Goal: Communication & Community: Share content

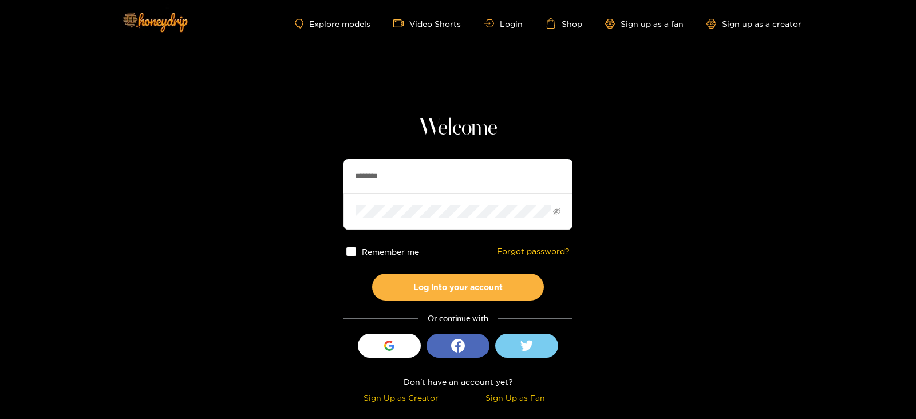
drag, startPoint x: 404, startPoint y: 164, endPoint x: 244, endPoint y: 159, distance: 160.4
click at [244, 159] on section "Welcome ******** Remember me Forgot password? Log into your account Or continue…" at bounding box center [458, 203] width 916 height 407
type input "**********"
click at [372, 274] on button "Log into your account" at bounding box center [458, 287] width 172 height 27
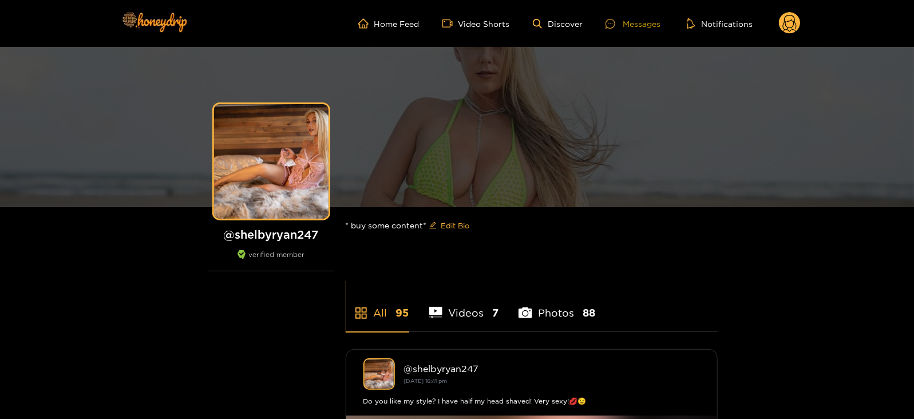
click at [631, 19] on div "Messages" at bounding box center [633, 23] width 55 height 13
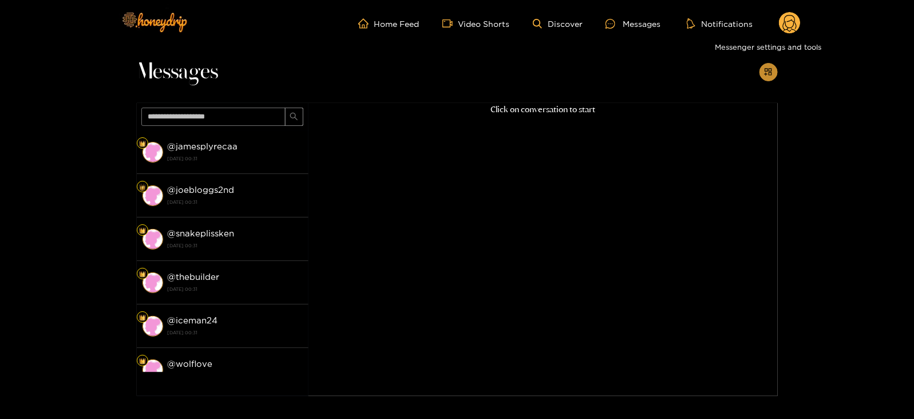
click at [767, 76] on icon "appstore-add" at bounding box center [768, 72] width 9 height 9
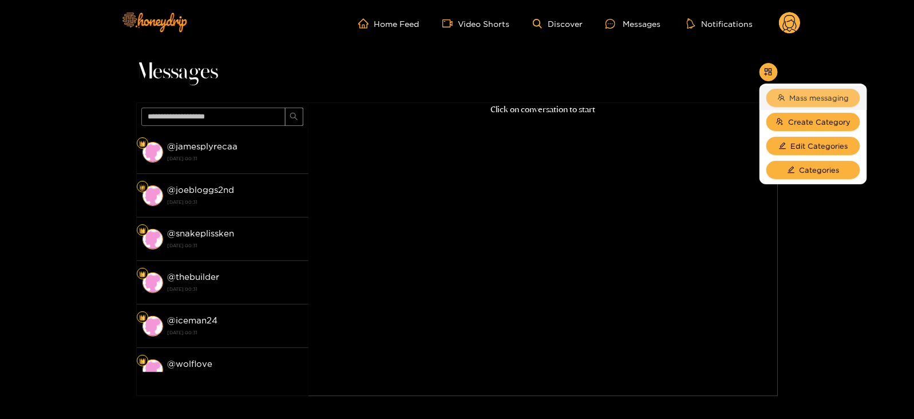
click at [794, 96] on span "Mass messaging" at bounding box center [820, 97] width 60 height 11
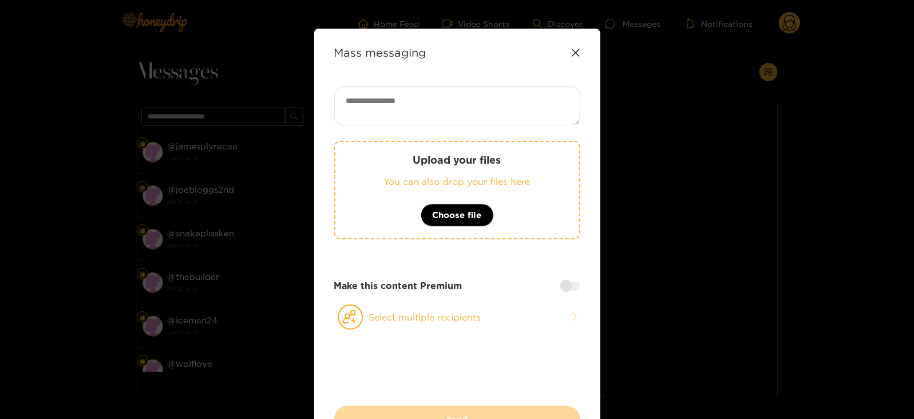
click at [439, 202] on div "Upload your files You can also drop your files here Choose file" at bounding box center [457, 190] width 246 height 98
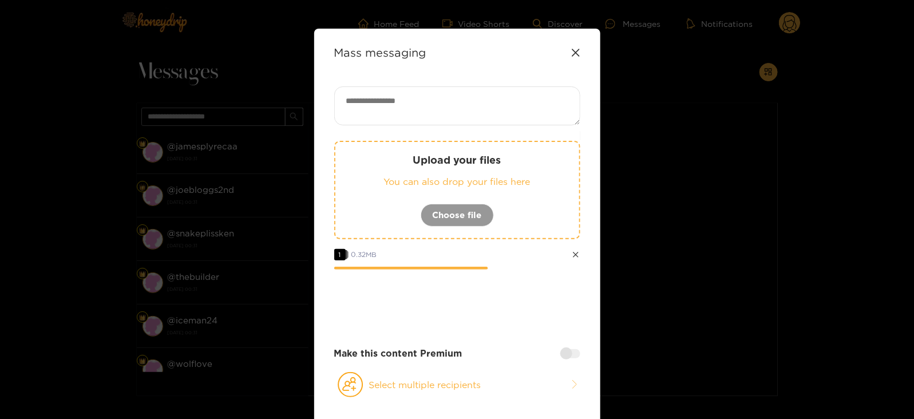
click at [387, 112] on textarea at bounding box center [457, 105] width 246 height 39
paste textarea "****"
type textarea "**********"
click at [398, 377] on button "Select multiple recipients" at bounding box center [457, 384] width 246 height 26
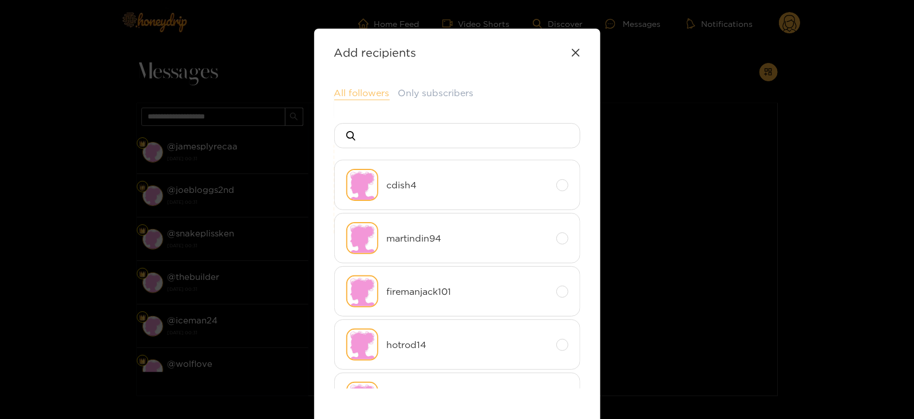
click at [349, 88] on button "All followers" at bounding box center [362, 93] width 56 height 14
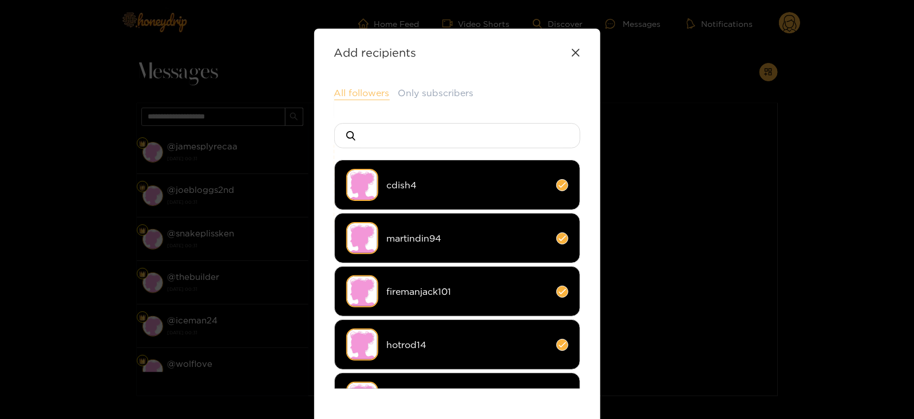
scroll to position [152, 0]
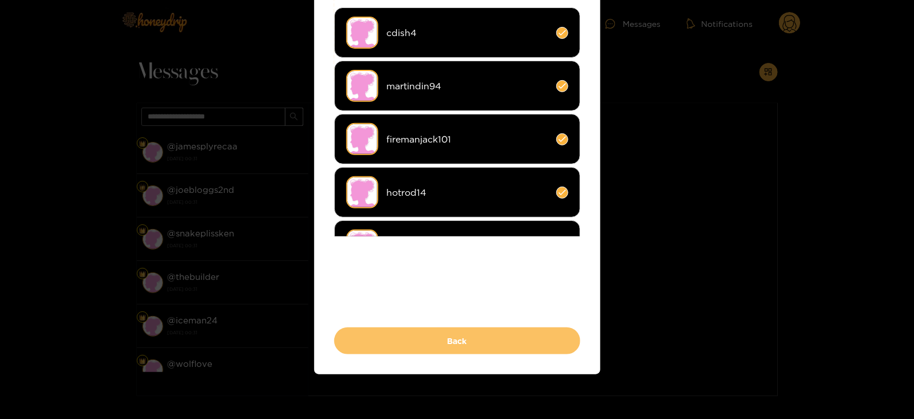
click at [420, 332] on button "Back" at bounding box center [457, 340] width 246 height 27
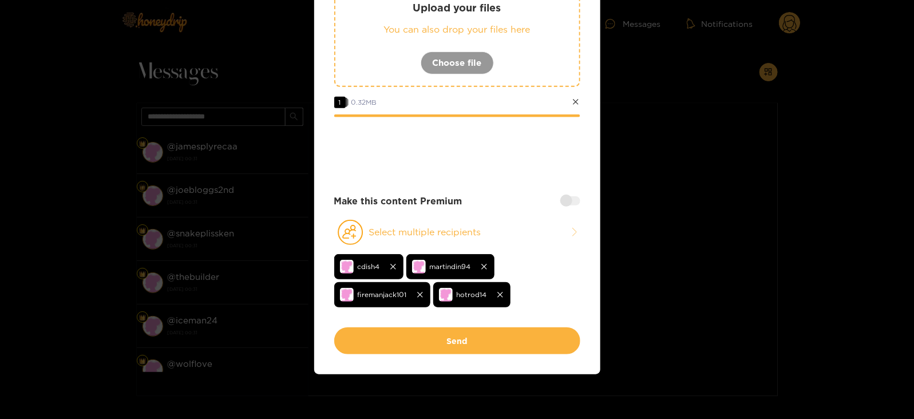
click at [571, 199] on div at bounding box center [570, 200] width 20 height 9
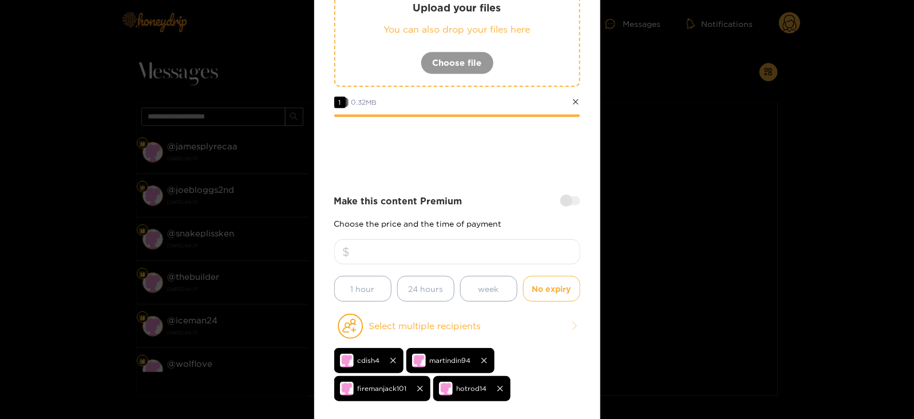
click at [486, 244] on input "number" at bounding box center [457, 251] width 246 height 25
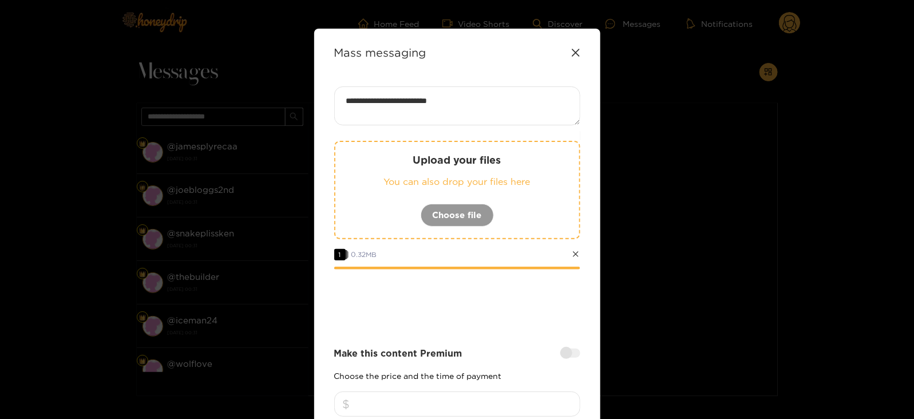
scroll to position [246, 0]
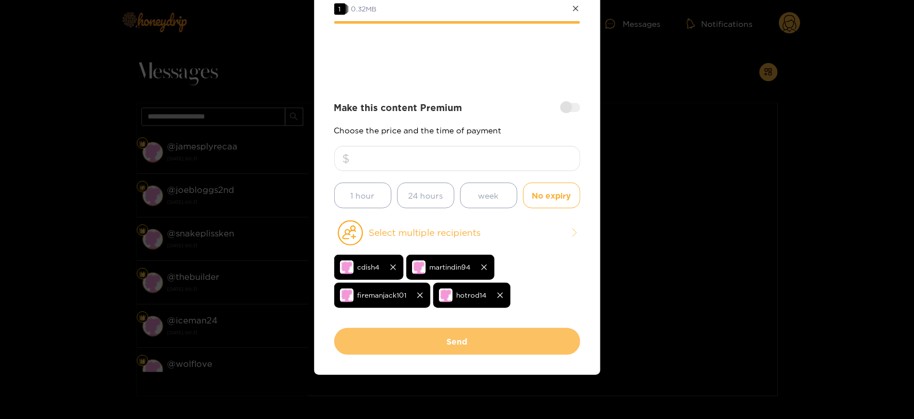
type input "**"
click at [430, 351] on button "Send" at bounding box center [457, 341] width 246 height 27
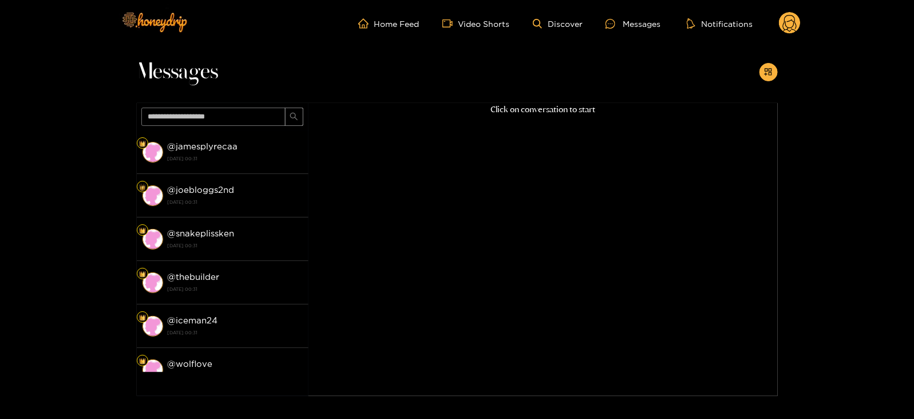
scroll to position [122, 0]
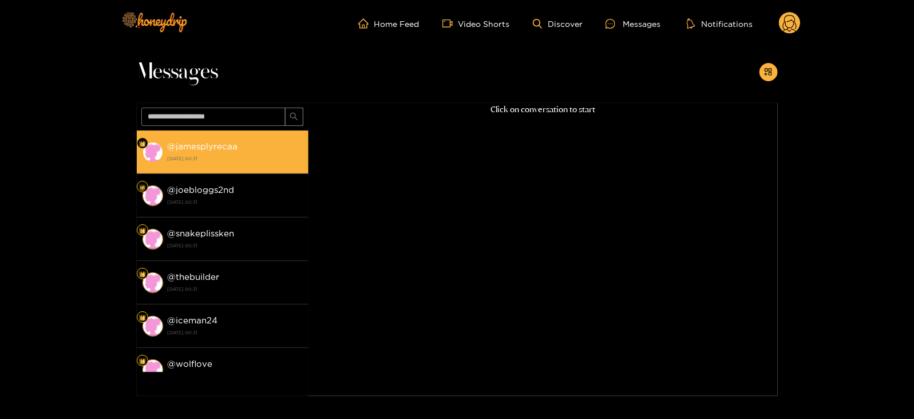
click at [256, 139] on div "@ jamesplyrecaa 15 September 2025 00:31" at bounding box center [235, 152] width 135 height 26
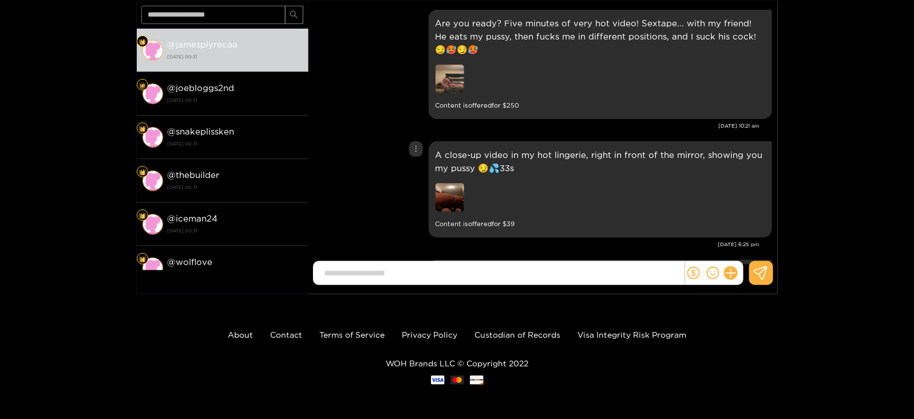
scroll to position [2547, 0]
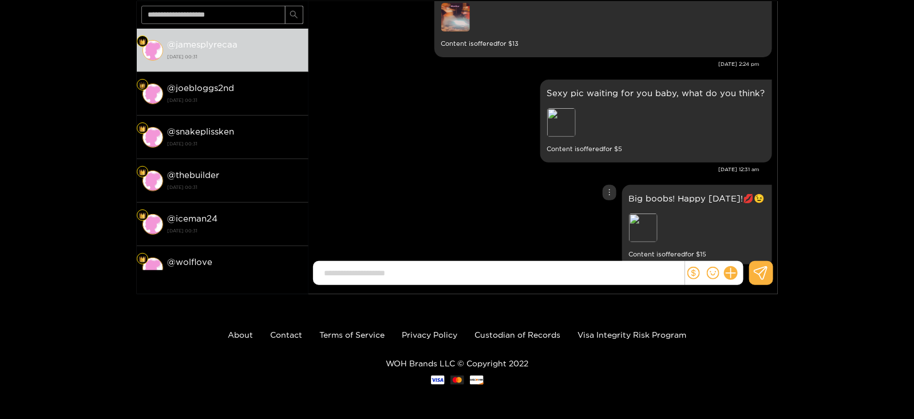
click at [664, 192] on p "Big boobs! Happy friday!💋😉" at bounding box center [697, 198] width 136 height 13
copy p "Big boobs! Happy friday!💋😉"
click at [615, 175] on div "Unsend" at bounding box center [615, 176] width 28 height 11
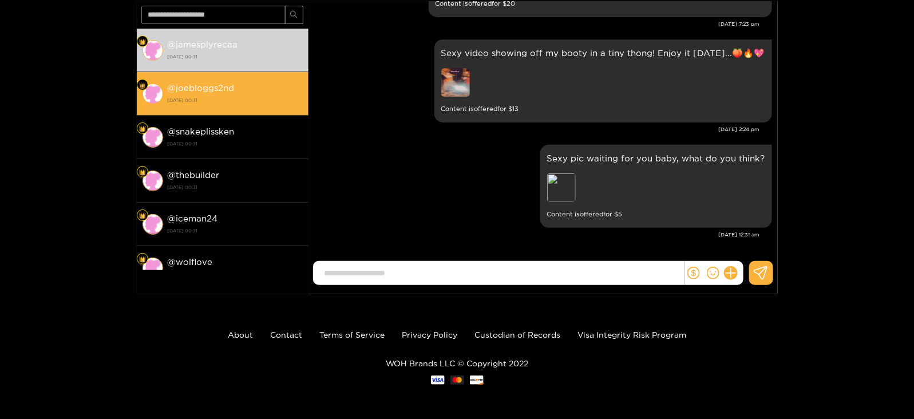
scroll to position [2442, 0]
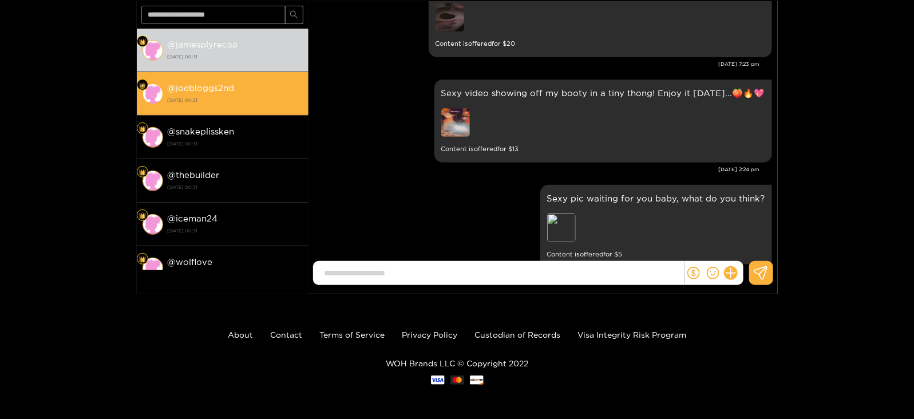
click at [240, 89] on div "@ joebloggs2nd 15 September 2025 00:31" at bounding box center [235, 94] width 135 height 26
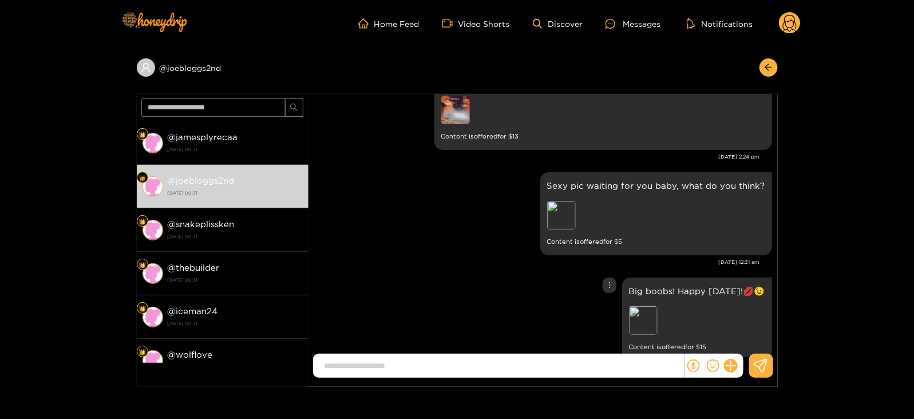
scroll to position [93, 0]
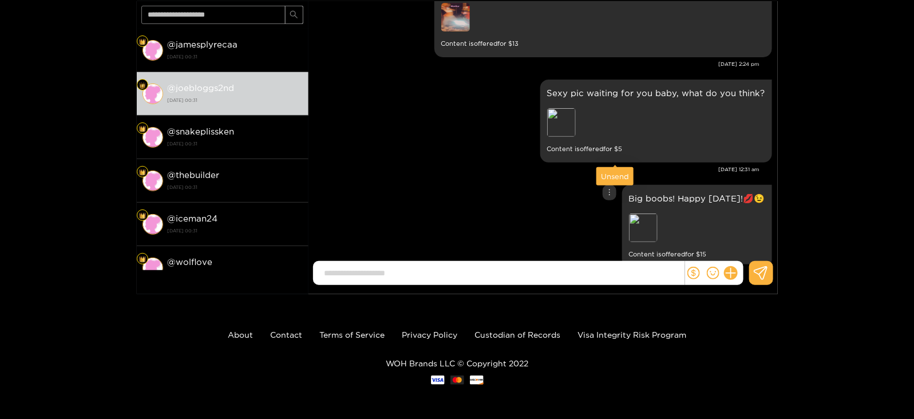
click at [615, 171] on div "Unsend" at bounding box center [615, 176] width 28 height 11
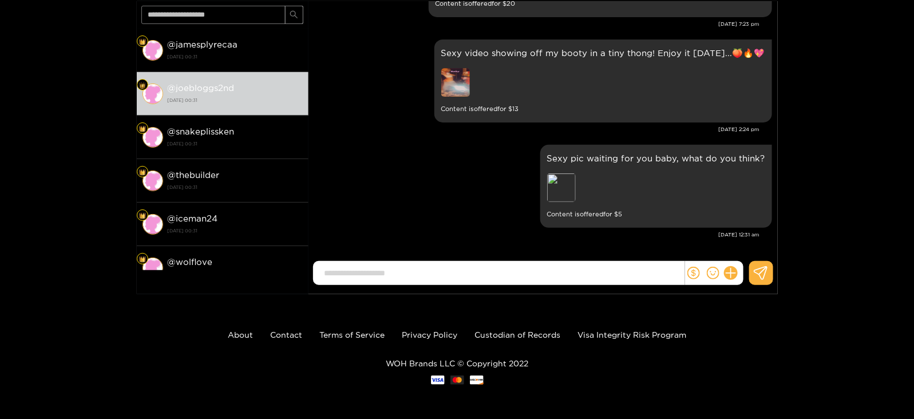
scroll to position [2442, 0]
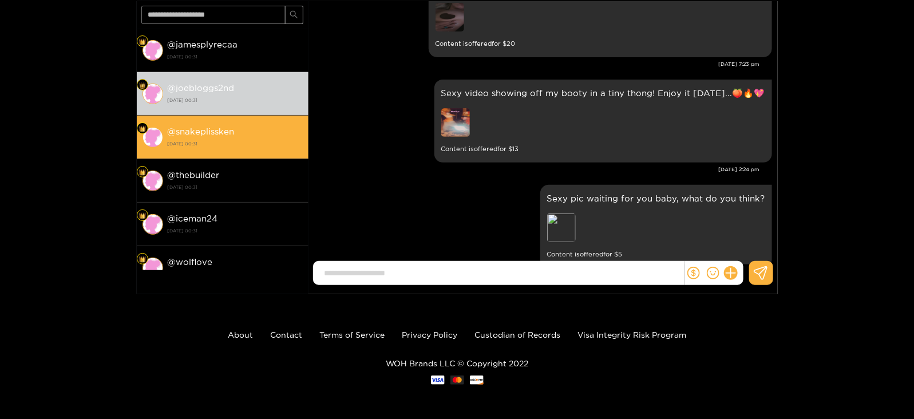
click at [272, 147] on strong "15 September 2025 00:31" at bounding box center [235, 144] width 135 height 10
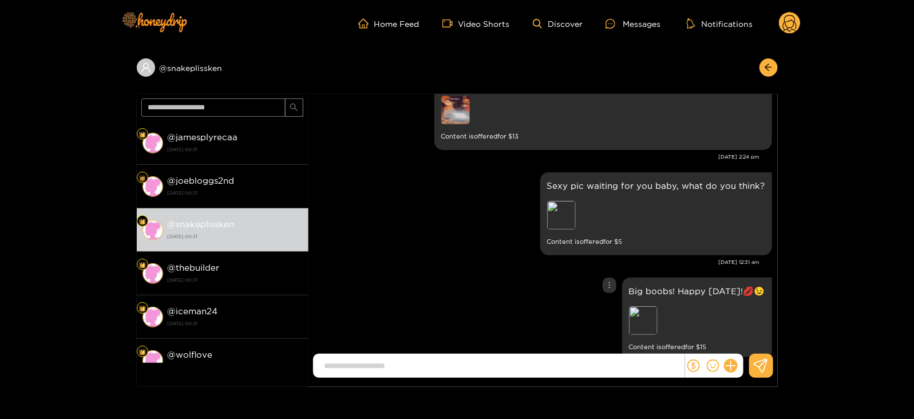
scroll to position [93, 0]
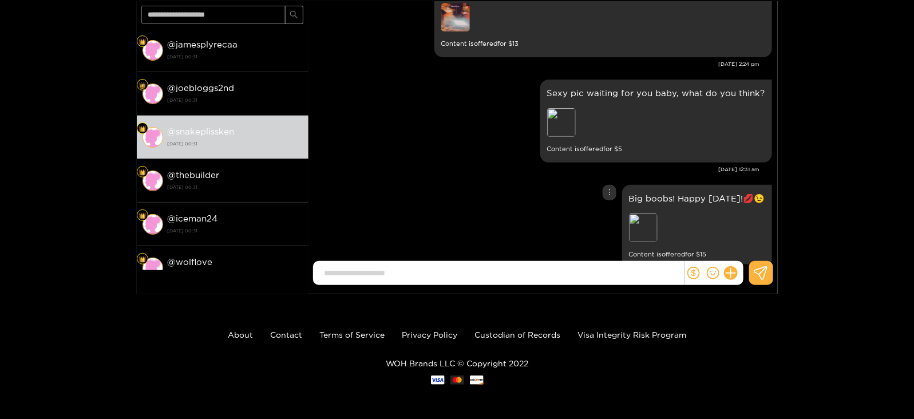
click at [634, 192] on p "Big boobs! Happy friday!💋😉" at bounding box center [697, 198] width 136 height 13
copy p "Big boobs! Happy friday!💋😉"
click at [615, 173] on div "Unsend" at bounding box center [615, 176] width 28 height 11
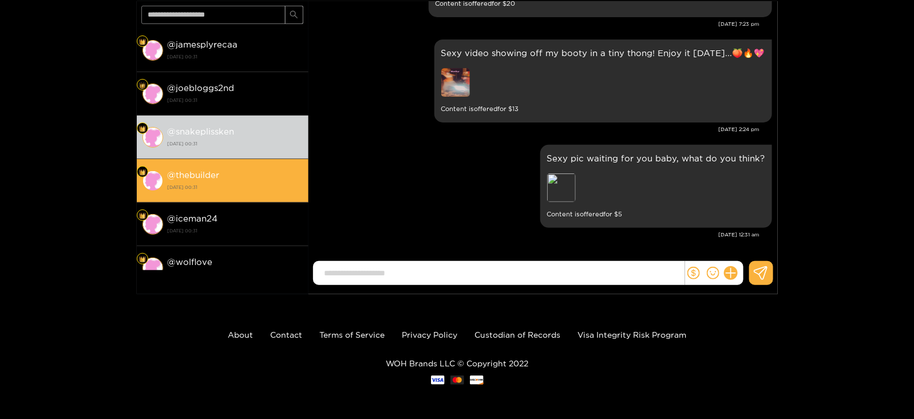
scroll to position [2442, 0]
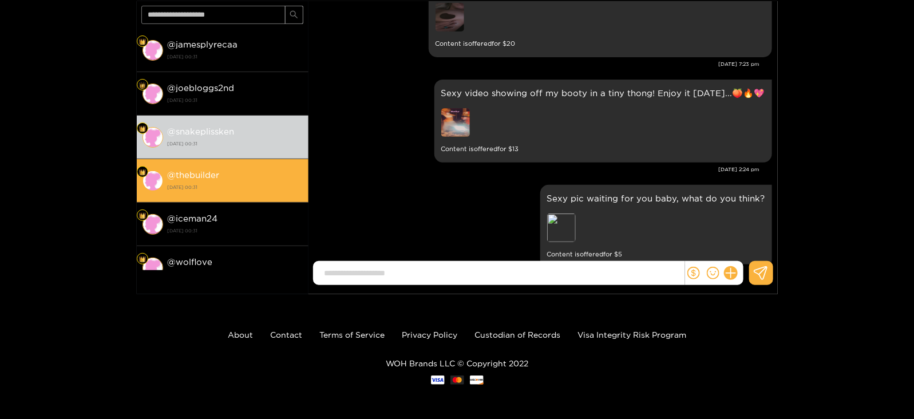
click at [250, 176] on div "@ thebuilder 15 September 2025 00:31" at bounding box center [235, 181] width 135 height 26
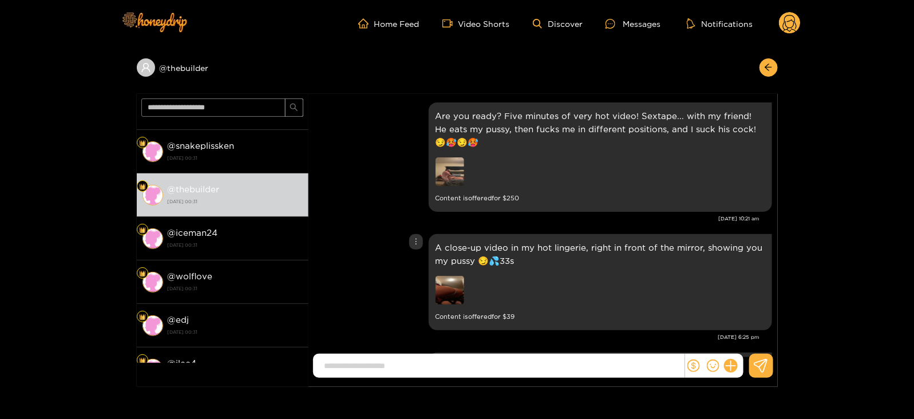
scroll to position [2547, 0]
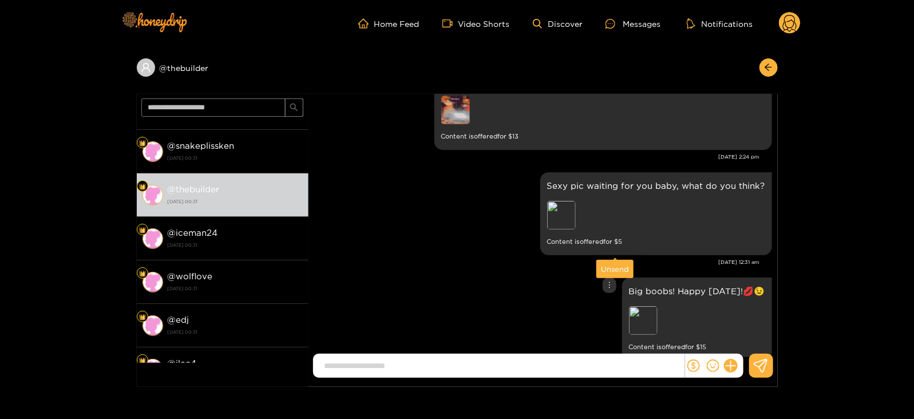
click at [618, 264] on div "Unsend" at bounding box center [615, 268] width 28 height 11
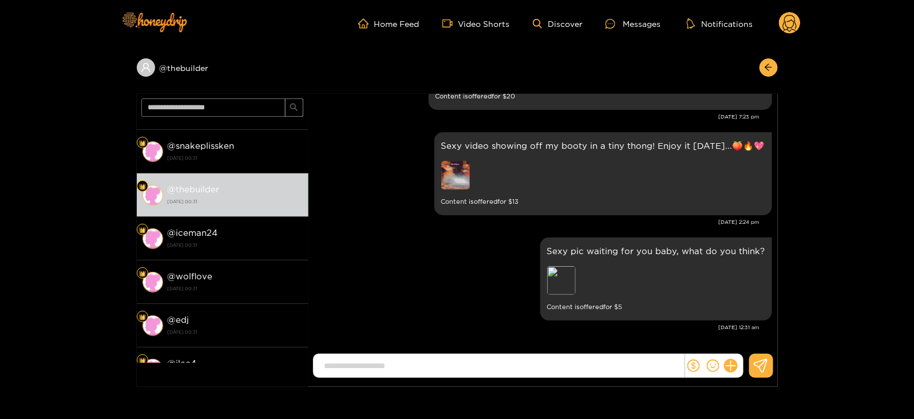
scroll to position [2442, 0]
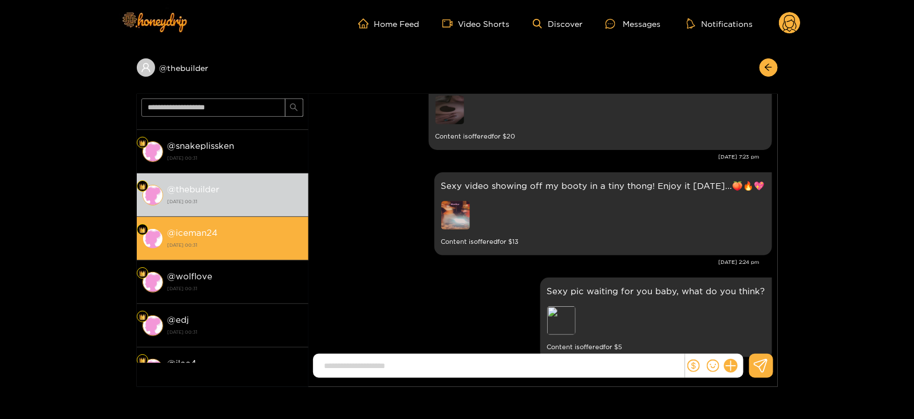
click at [288, 217] on li "@ iceman24 15 September 2025 00:31" at bounding box center [223, 239] width 172 height 44
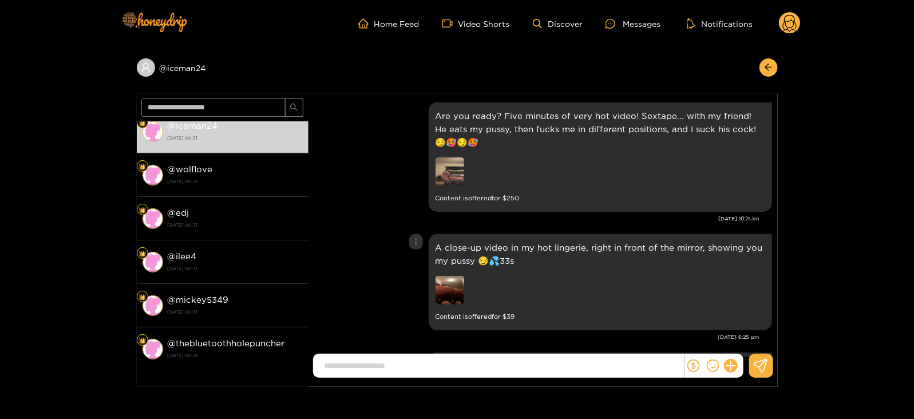
scroll to position [2547, 0]
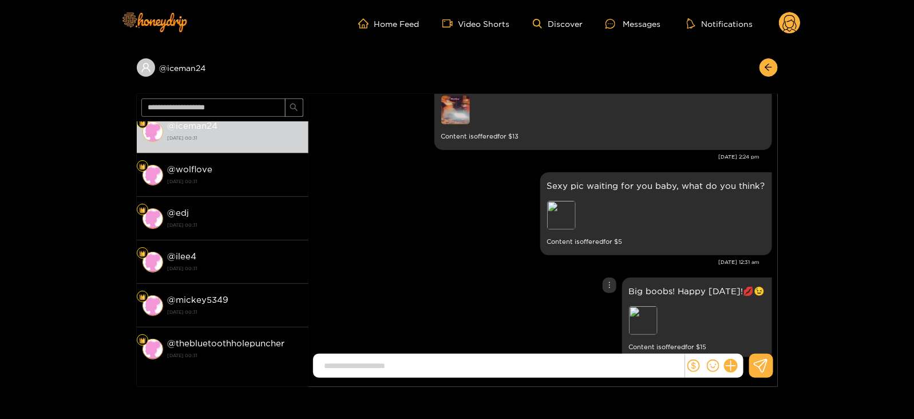
click at [607, 275] on div "Big boobs! Happy friday!💋😉 Preview Content is offered for $ 15" at bounding box center [543, 319] width 458 height 89
click at [617, 267] on div "Unsend" at bounding box center [615, 268] width 28 height 11
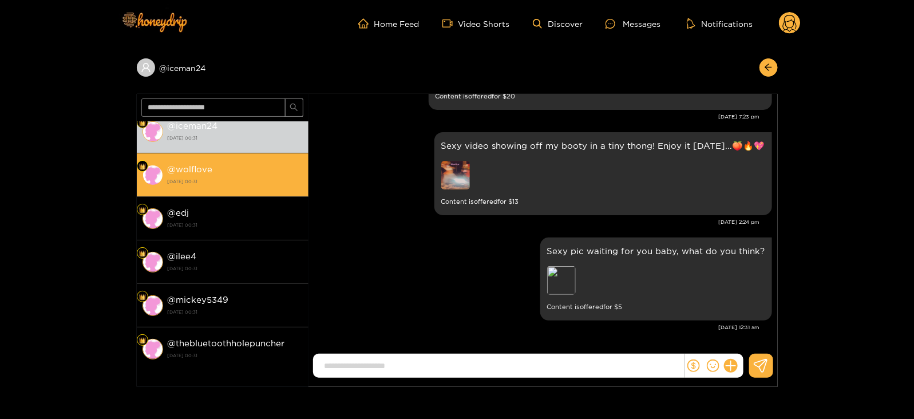
scroll to position [2442, 0]
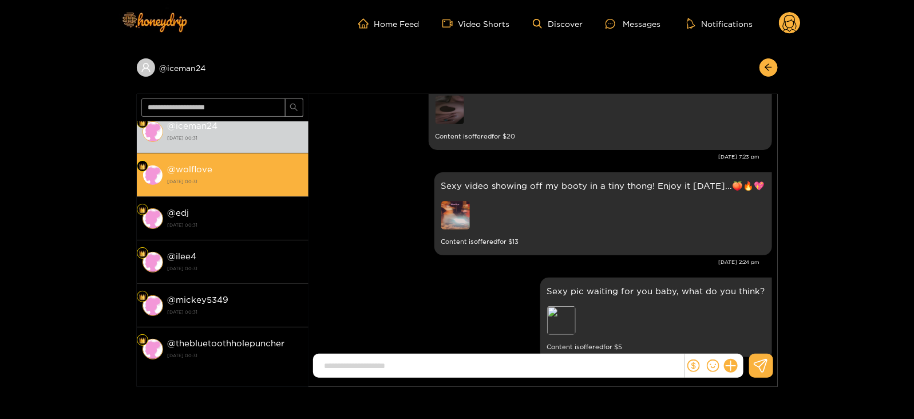
click at [254, 164] on div "@ wolflove 15 September 2025 00:31" at bounding box center [235, 175] width 135 height 26
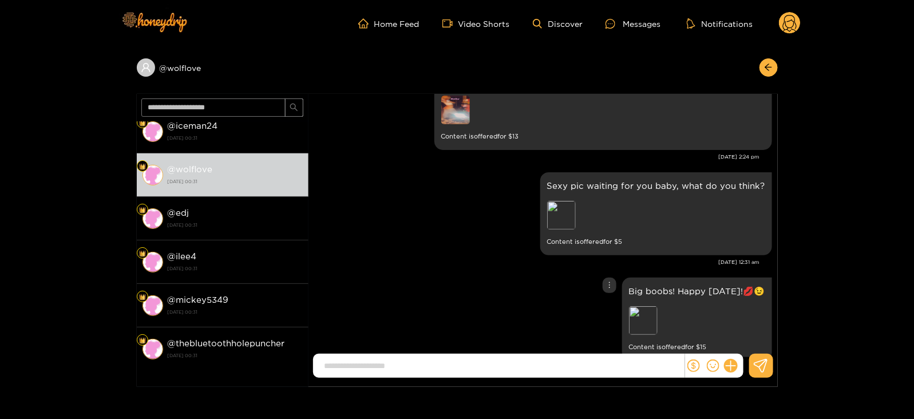
scroll to position [93, 0]
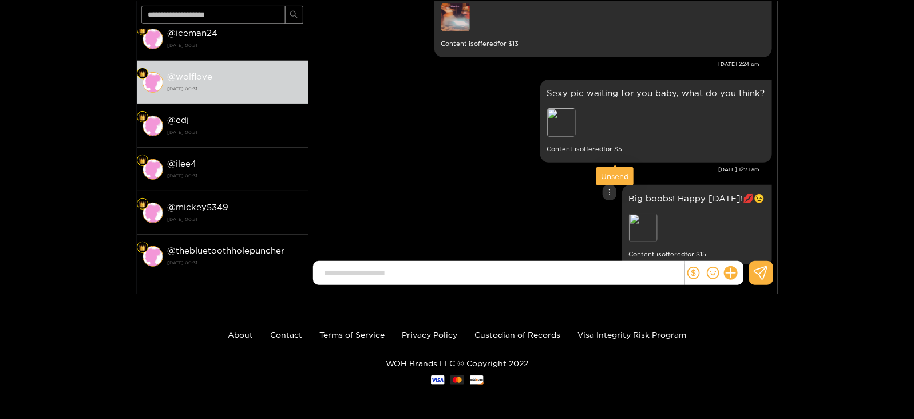
click at [612, 167] on div "Unsend" at bounding box center [614, 176] width 37 height 18
click at [606, 177] on div "Unsend" at bounding box center [615, 176] width 28 height 11
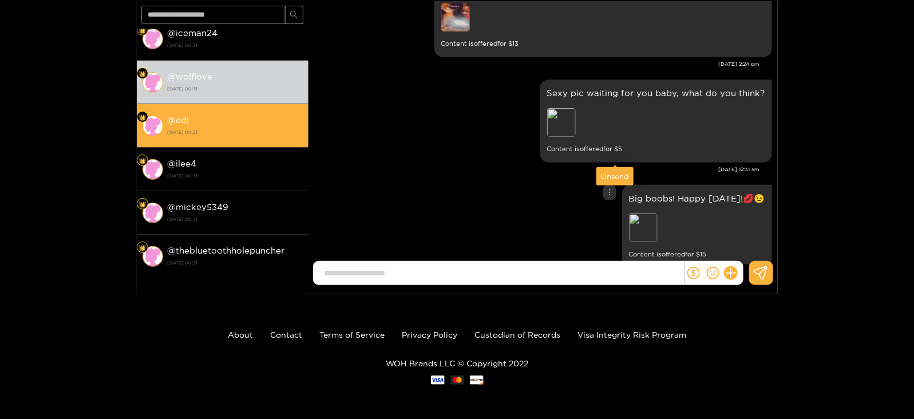
scroll to position [2442, 0]
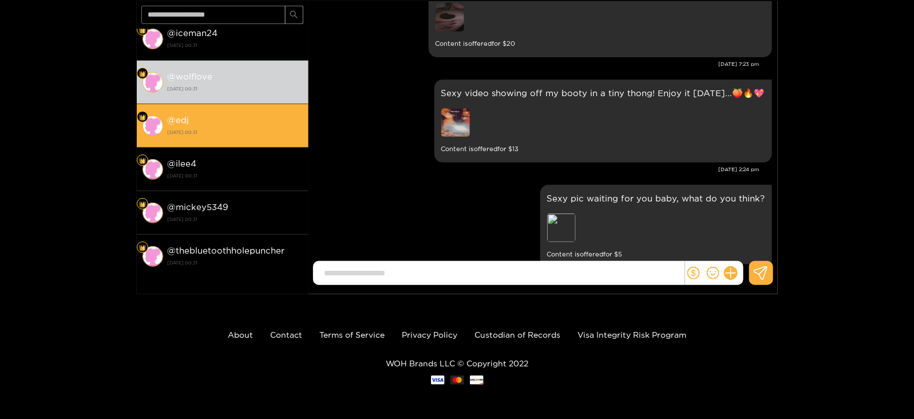
click at [260, 132] on strong "15 September 2025 00:31" at bounding box center [235, 132] width 135 height 10
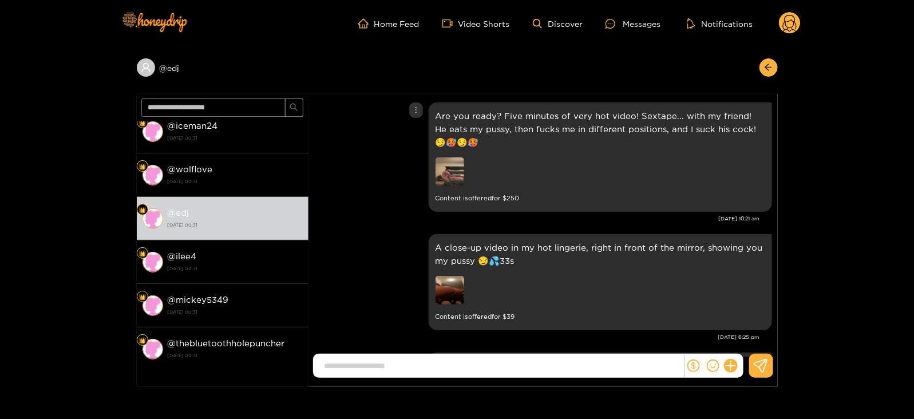
scroll to position [2547, 0]
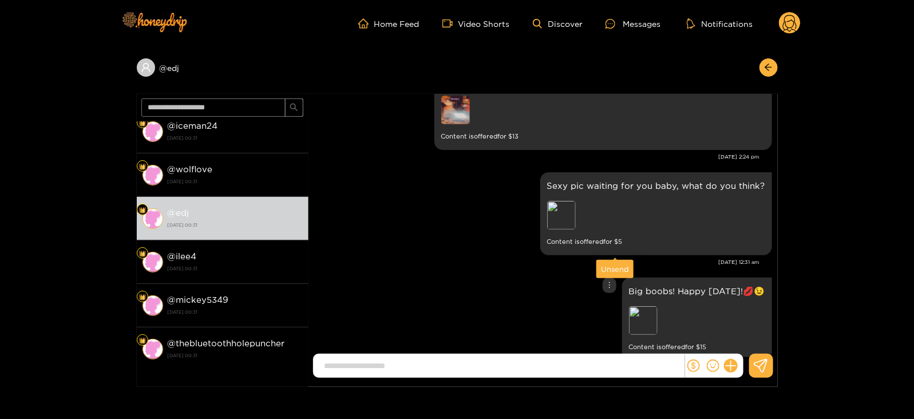
click at [615, 268] on div "Unsend" at bounding box center [615, 268] width 28 height 11
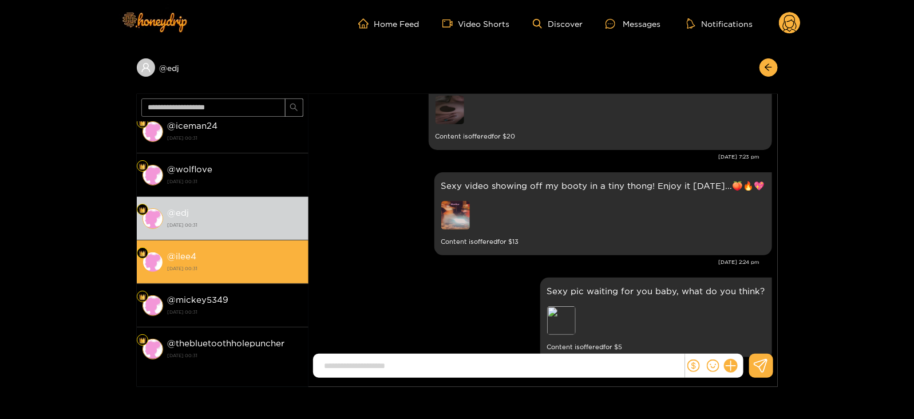
click at [265, 261] on div "@ ilee4 15 September 2025 00:31" at bounding box center [235, 262] width 135 height 26
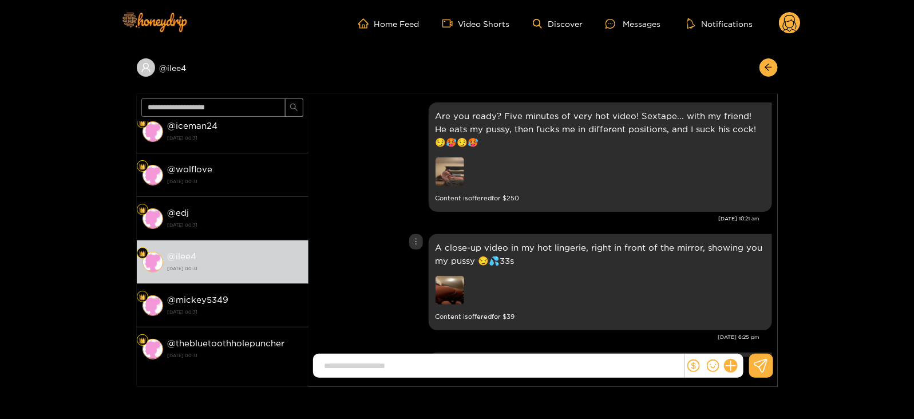
scroll to position [2547, 0]
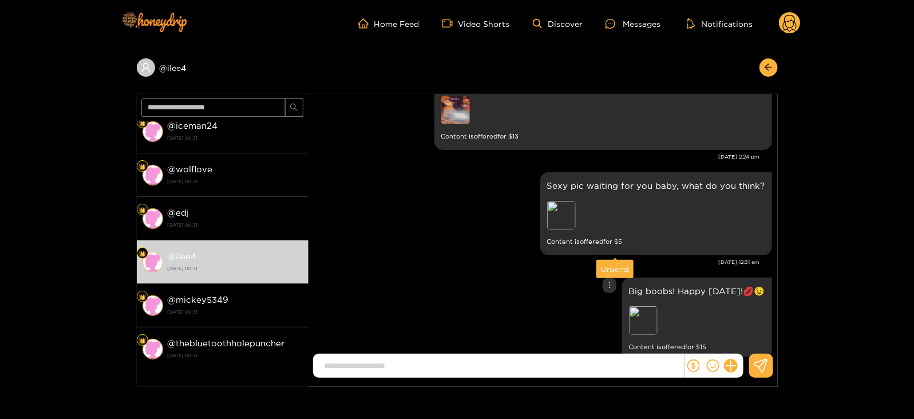
click at [611, 271] on div "Unsend" at bounding box center [615, 268] width 28 height 11
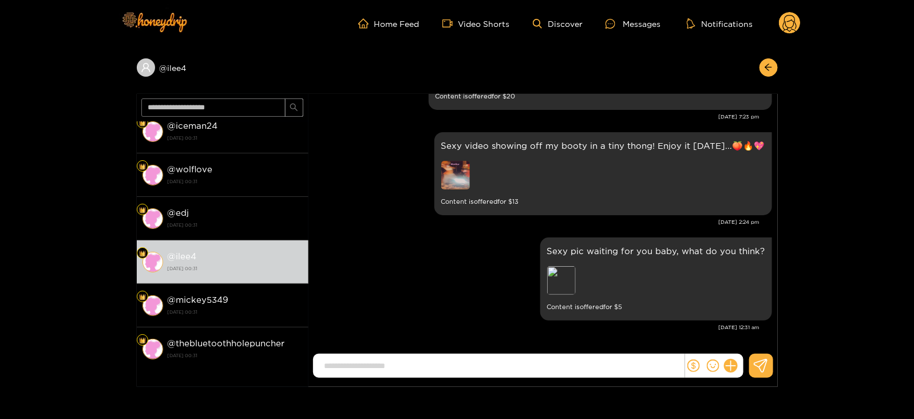
scroll to position [2442, 0]
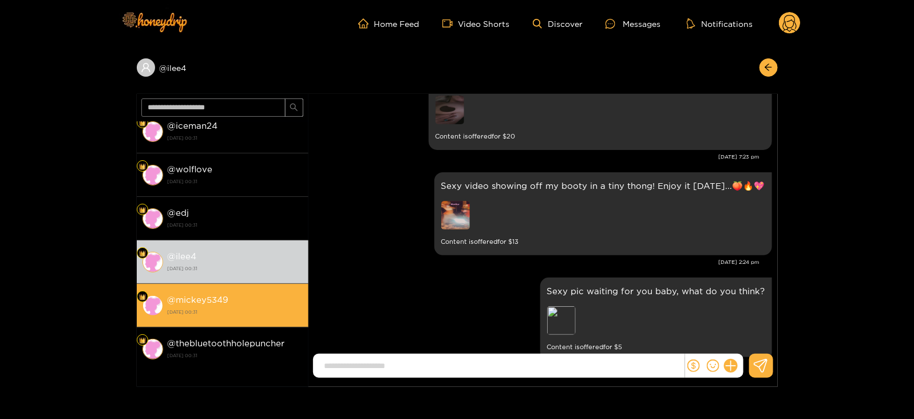
click at [246, 310] on strong "15 September 2025 00:31" at bounding box center [235, 312] width 135 height 10
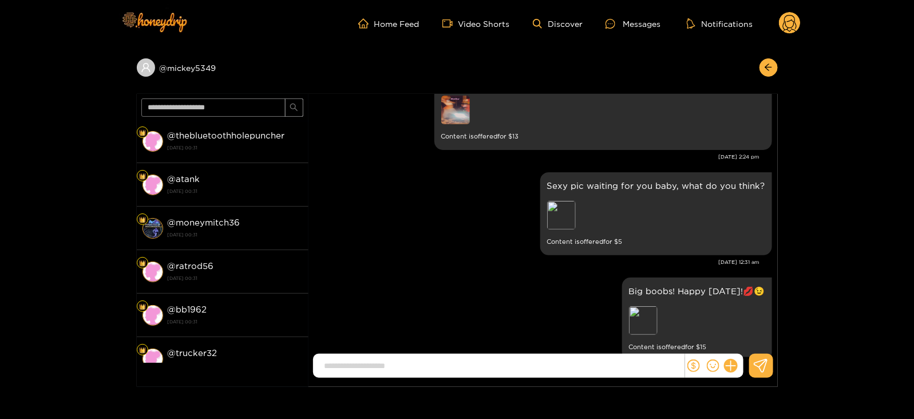
scroll to position [394, 0]
click at [611, 270] on div "Unsend" at bounding box center [615, 268] width 28 height 11
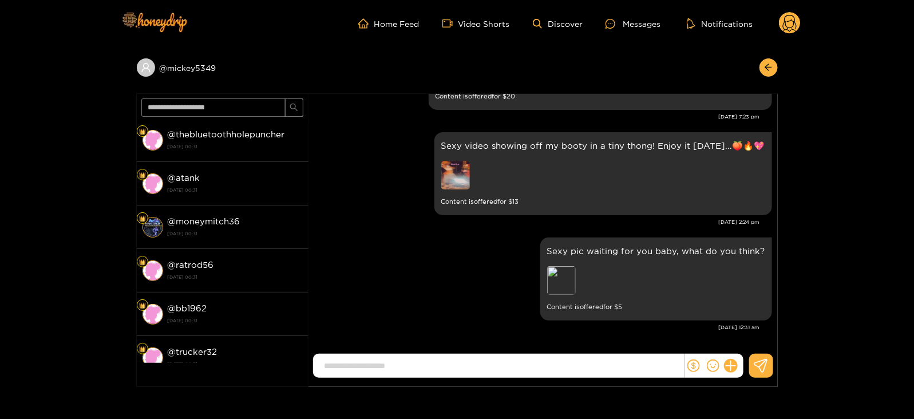
scroll to position [2442, 0]
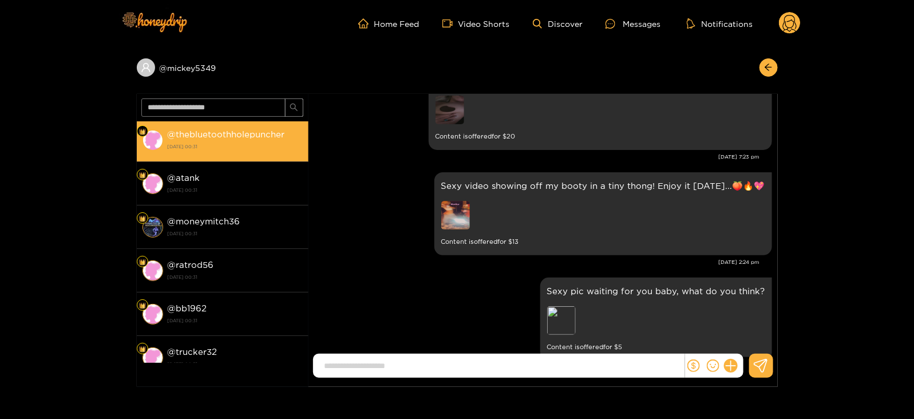
click at [189, 150] on strong "15 September 2025 00:31" at bounding box center [235, 146] width 135 height 10
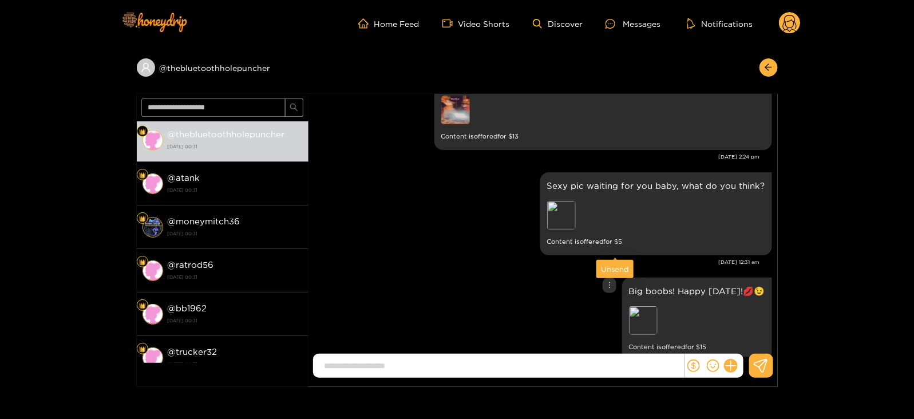
click at [611, 268] on div "Unsend" at bounding box center [615, 268] width 28 height 11
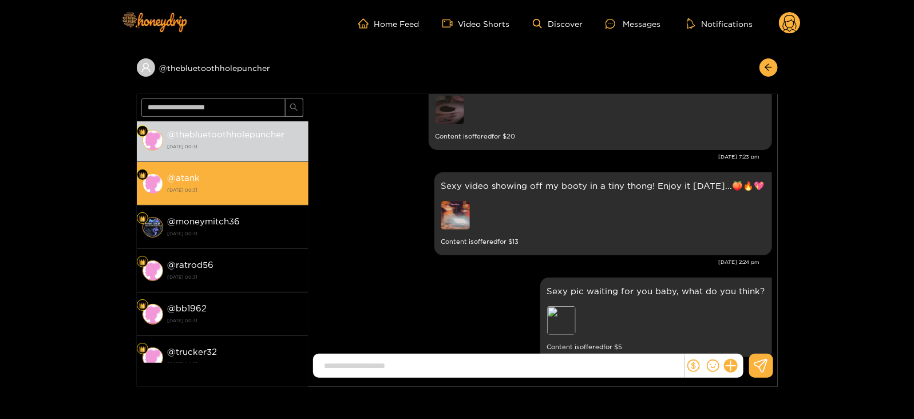
click at [267, 185] on strong "15 September 2025 00:31" at bounding box center [235, 190] width 135 height 10
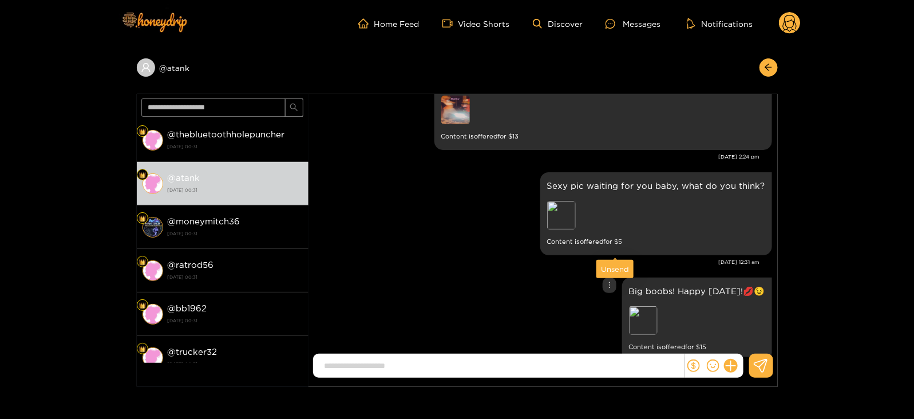
click at [613, 270] on div "Unsend" at bounding box center [615, 268] width 28 height 11
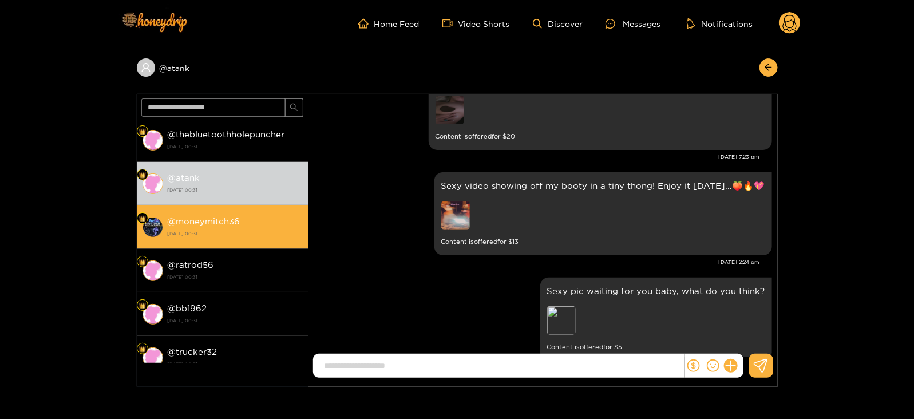
click at [276, 221] on div "@ moneymitch36 15 September 2025 00:31" at bounding box center [235, 227] width 135 height 26
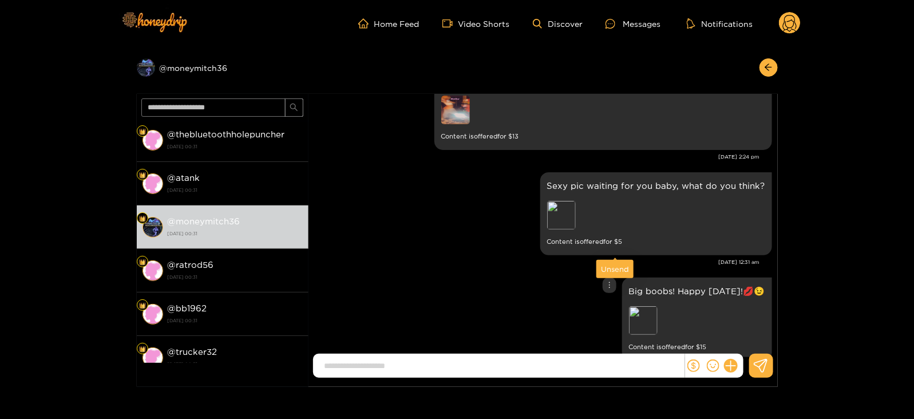
click at [606, 272] on div "Unsend" at bounding box center [615, 268] width 28 height 11
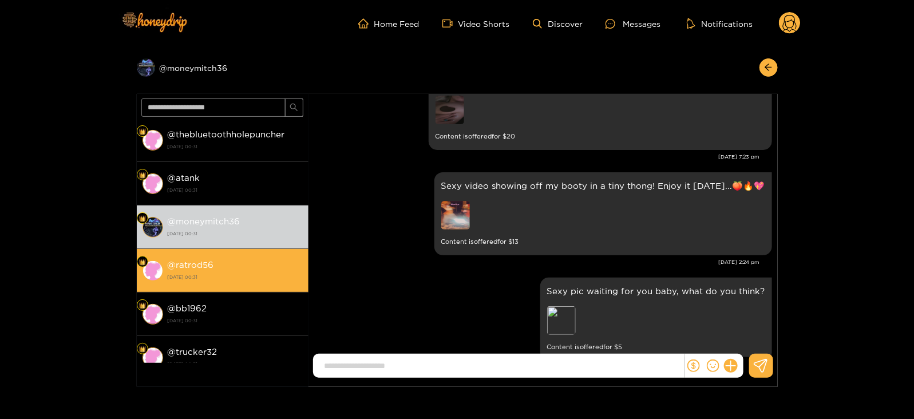
click at [234, 253] on li "@ ratrod56 15 September 2025 00:31" at bounding box center [223, 271] width 172 height 44
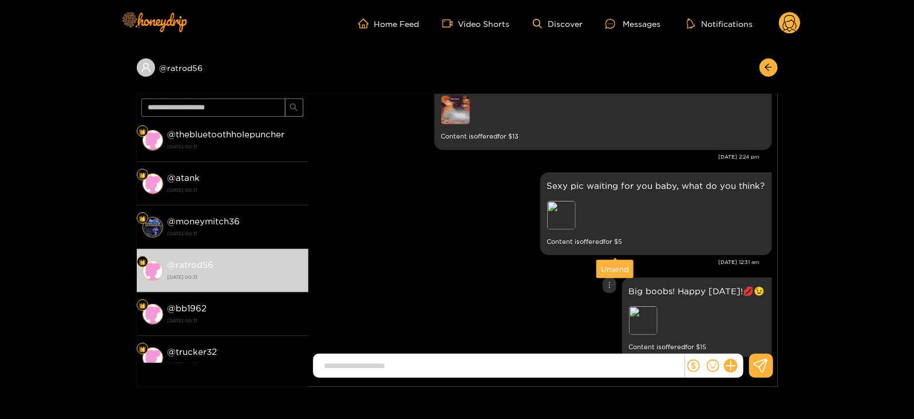
click at [612, 264] on div "Unsend" at bounding box center [615, 268] width 28 height 11
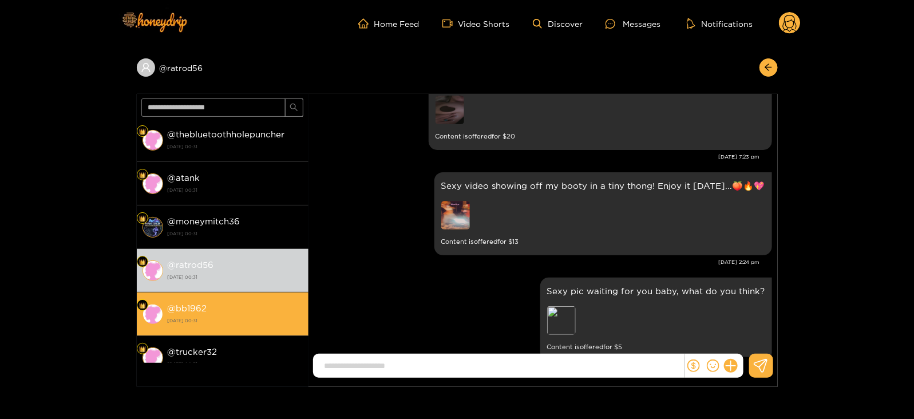
click at [235, 312] on div "@ bb1962 15 September 2025 00:31" at bounding box center [235, 314] width 135 height 26
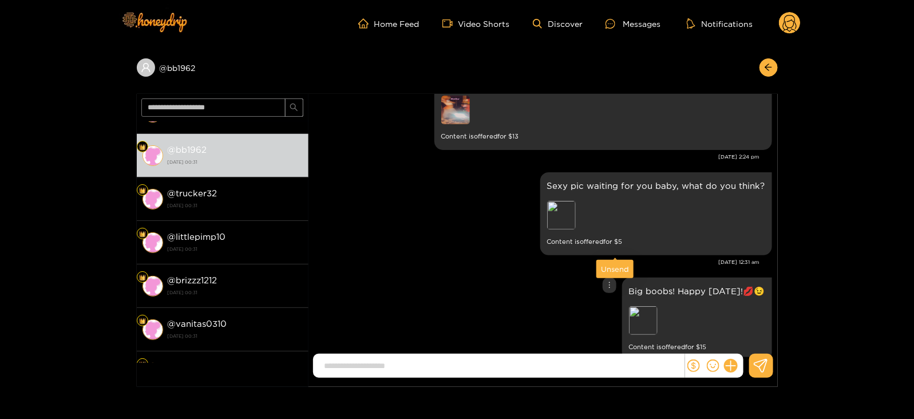
click at [610, 265] on div "Unsend" at bounding box center [615, 268] width 28 height 11
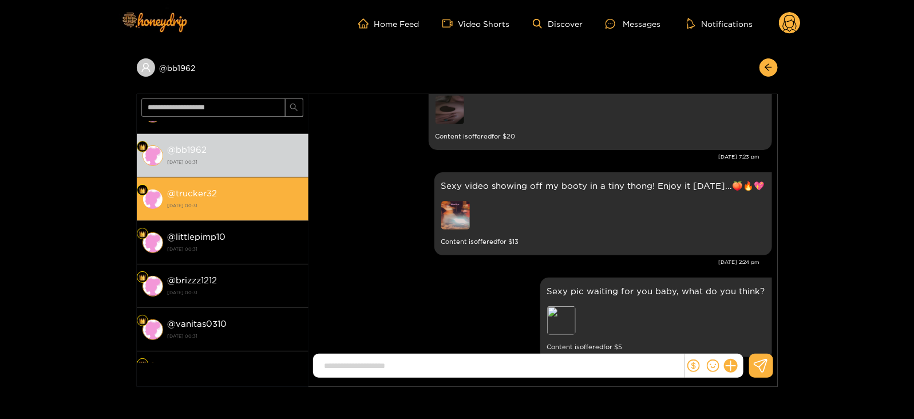
click at [267, 204] on strong "15 September 2025 00:31" at bounding box center [235, 205] width 135 height 10
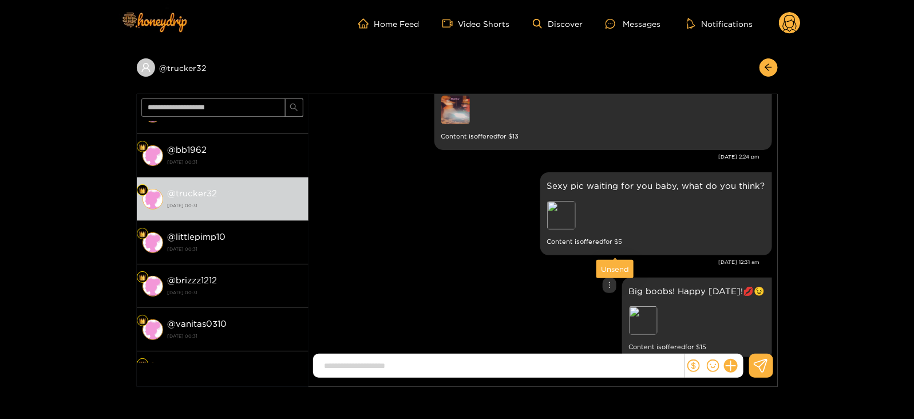
click at [619, 269] on div "Unsend" at bounding box center [615, 268] width 28 height 11
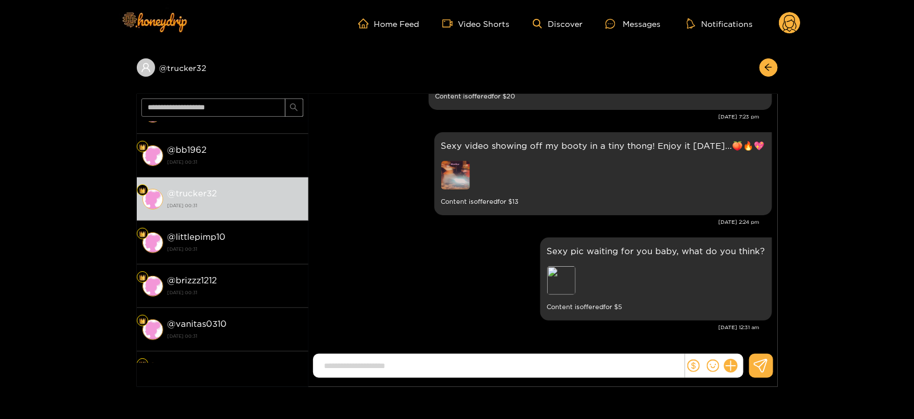
scroll to position [2442, 0]
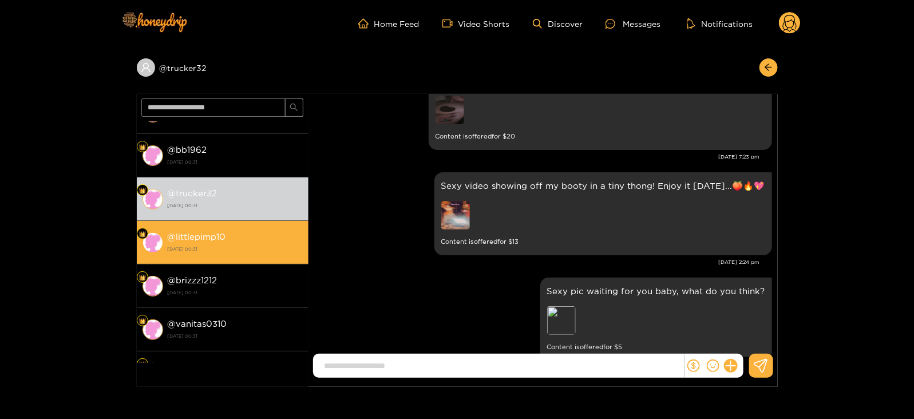
click at [291, 235] on div "@ littlepimp10 15 September 2025 00:31" at bounding box center [235, 243] width 135 height 26
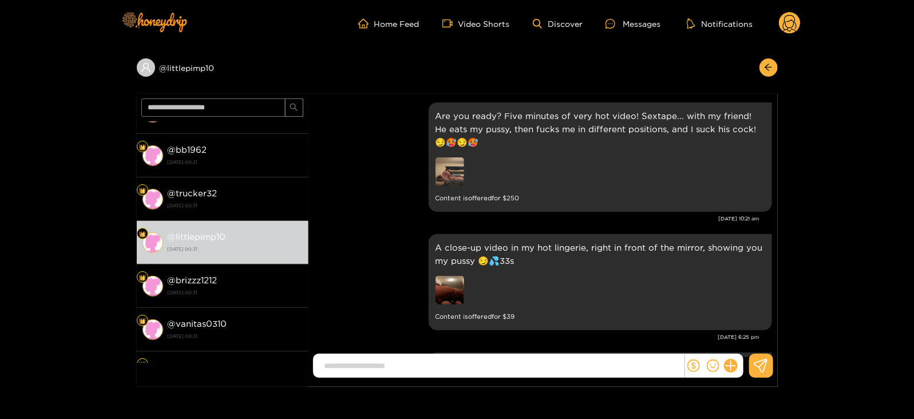
scroll to position [2547, 0]
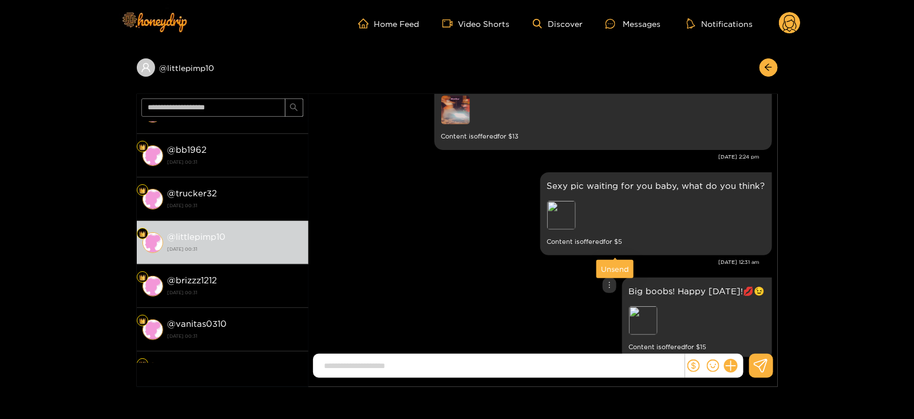
click at [658, 284] on p "Big boobs! Happy friday!💋😉" at bounding box center [697, 290] width 136 height 13
copy p "Big boobs! Happy friday!💋😉"
click at [613, 265] on div "Unsend" at bounding box center [615, 268] width 28 height 11
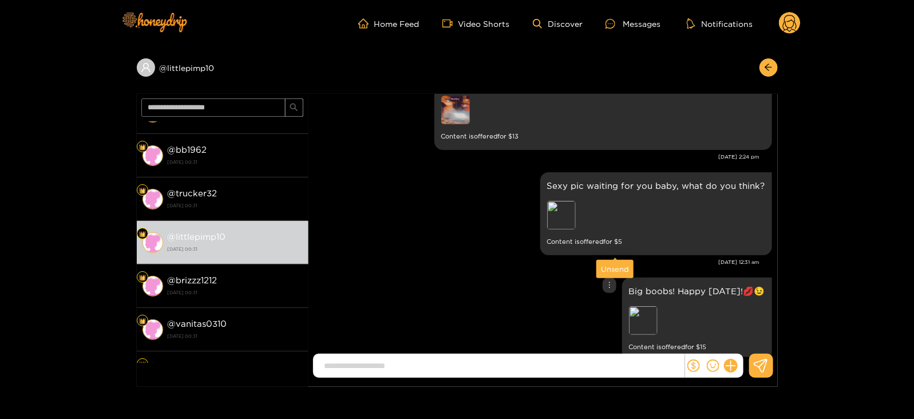
scroll to position [2442, 0]
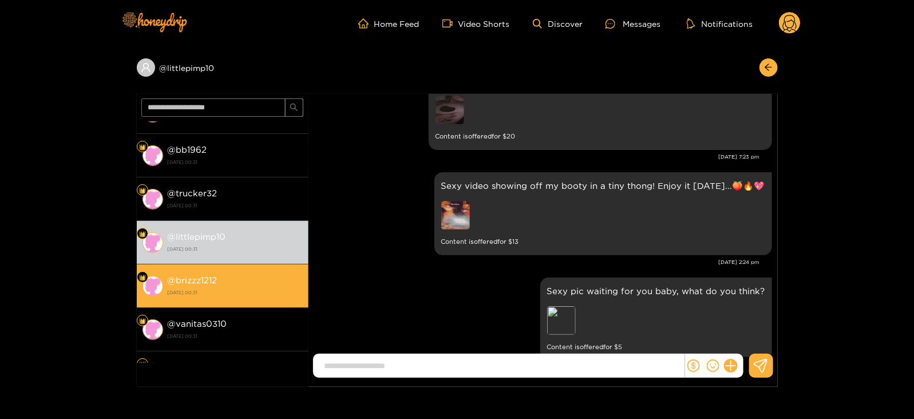
click at [282, 279] on div "@ brizzz1212 15 September 2025 00:31" at bounding box center [235, 286] width 135 height 26
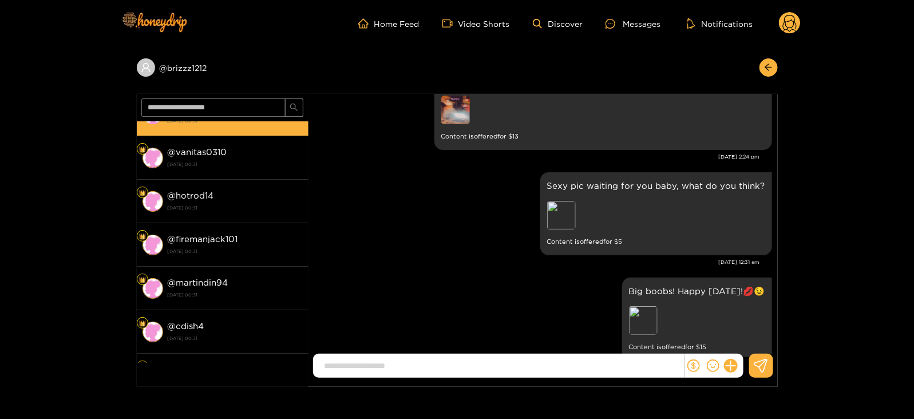
scroll to position [725, 0]
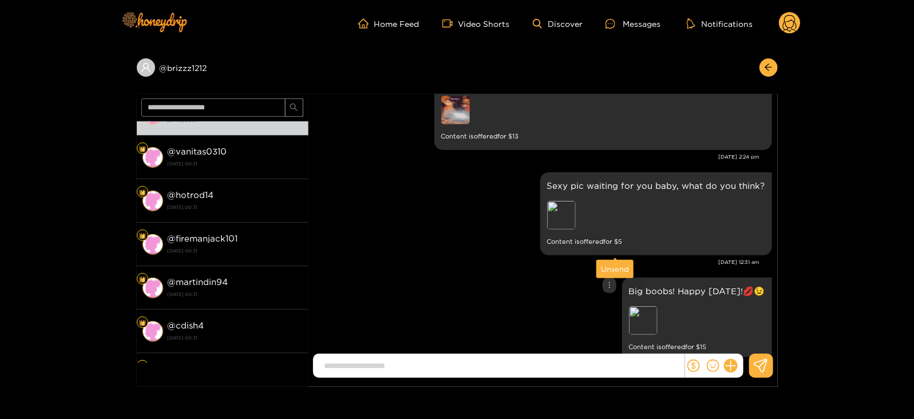
click at [615, 267] on div "Unsend" at bounding box center [615, 268] width 28 height 11
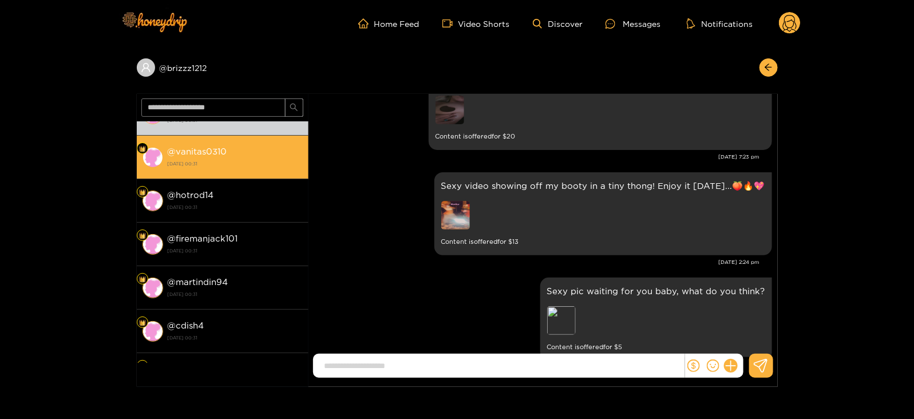
click at [254, 153] on div "@ vanitas0310 15 September 2025 00:31" at bounding box center [235, 157] width 135 height 26
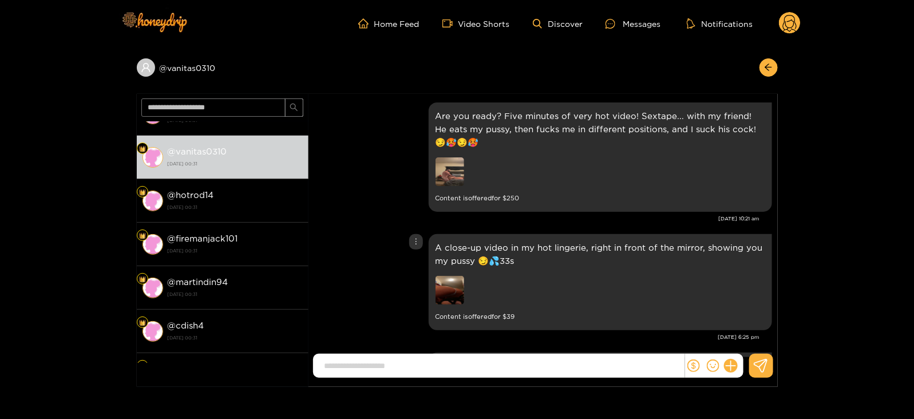
scroll to position [2547, 0]
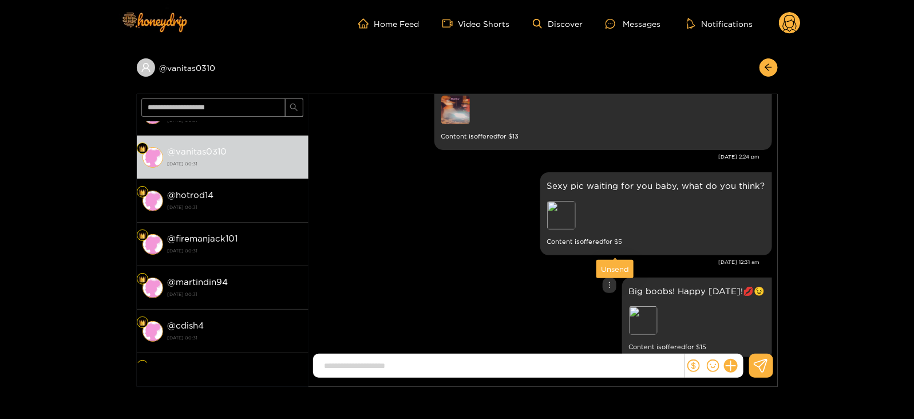
click at [612, 275] on div "Unsend" at bounding box center [614, 269] width 37 height 18
click at [603, 269] on div "Unsend" at bounding box center [615, 268] width 28 height 11
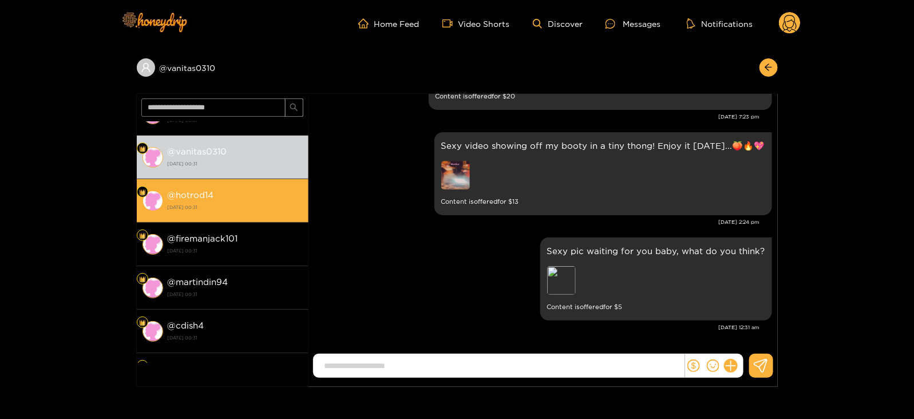
scroll to position [2442, 0]
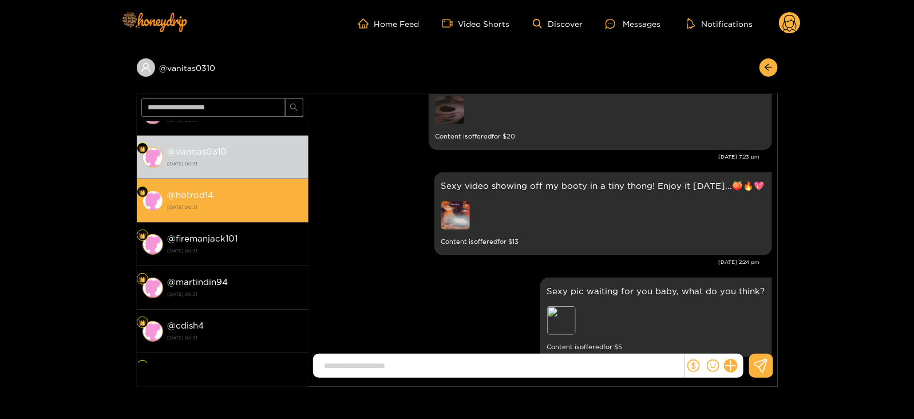
click at [265, 203] on strong "15 September 2025 00:31" at bounding box center [235, 207] width 135 height 10
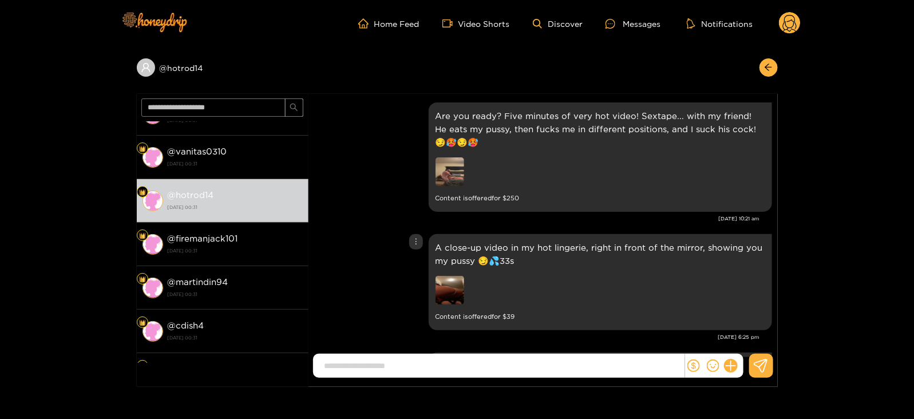
scroll to position [2547, 0]
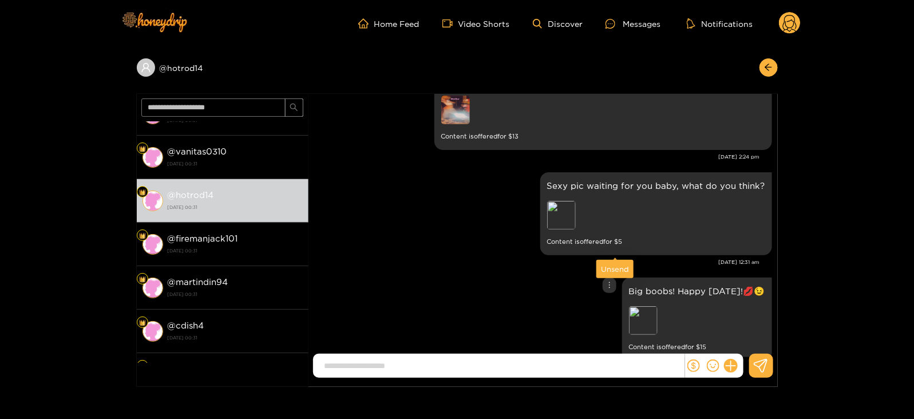
click at [611, 267] on div "Unsend" at bounding box center [615, 268] width 28 height 11
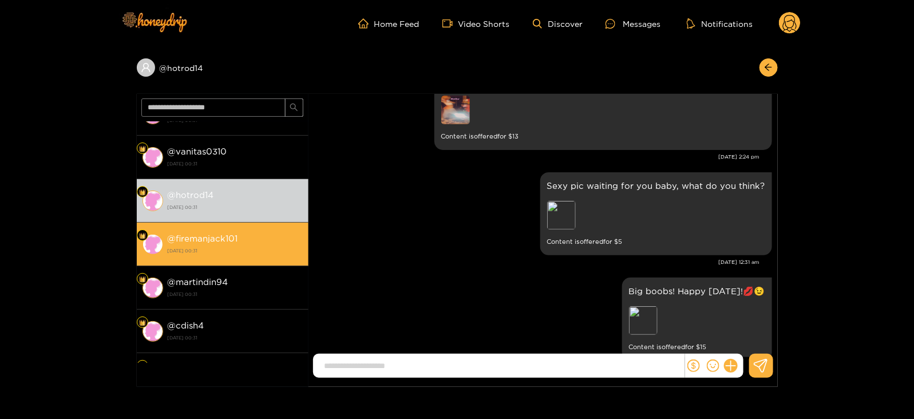
scroll to position [2442, 0]
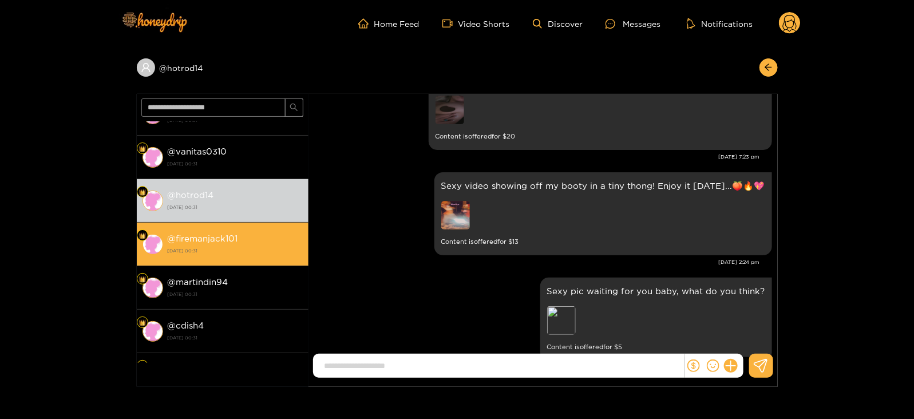
click at [292, 240] on div "@ firemanjack101 15 September 2025 00:31" at bounding box center [235, 244] width 135 height 26
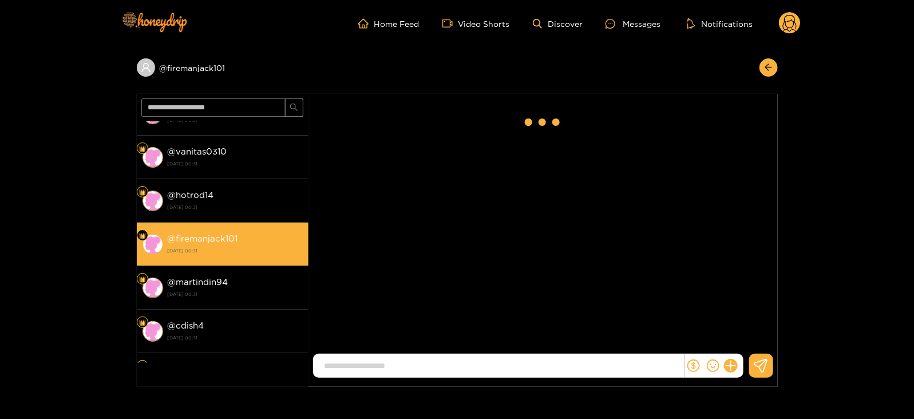
scroll to position [2547, 0]
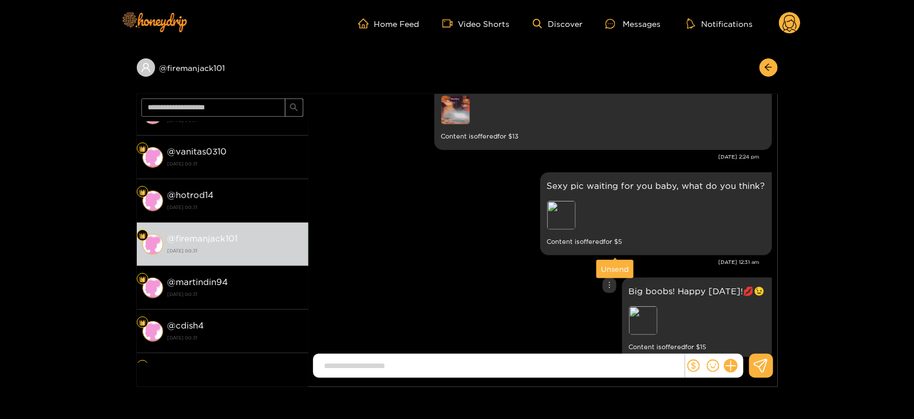
click at [612, 267] on div "Unsend" at bounding box center [615, 268] width 28 height 11
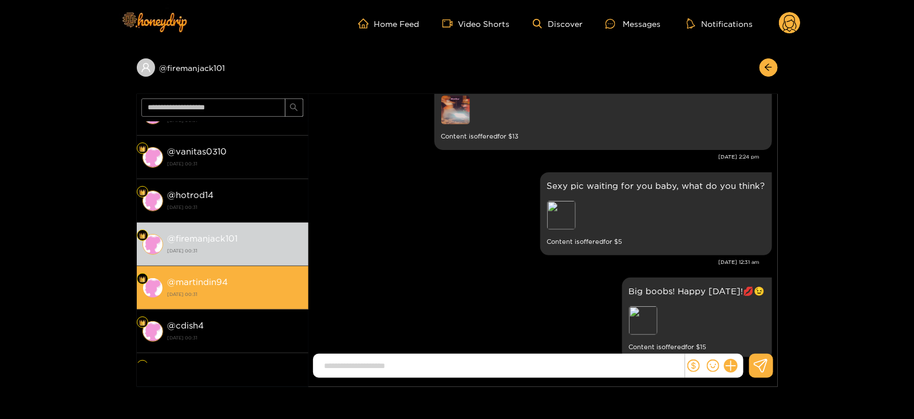
scroll to position [2442, 0]
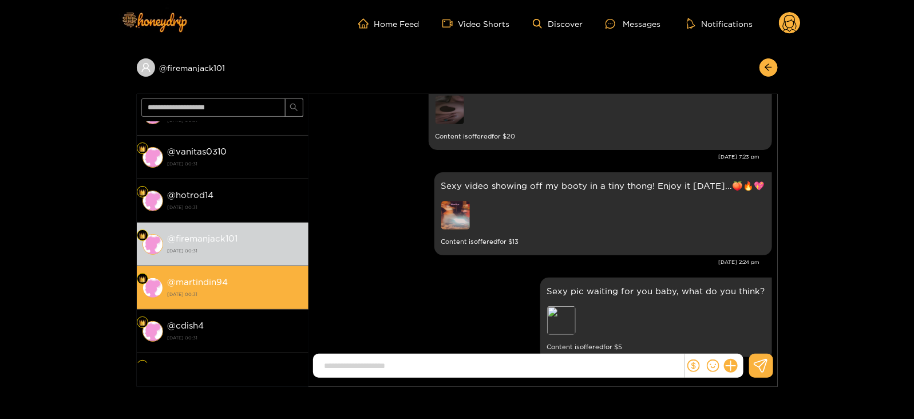
click at [255, 293] on strong "15 September 2025 00:31" at bounding box center [235, 294] width 135 height 10
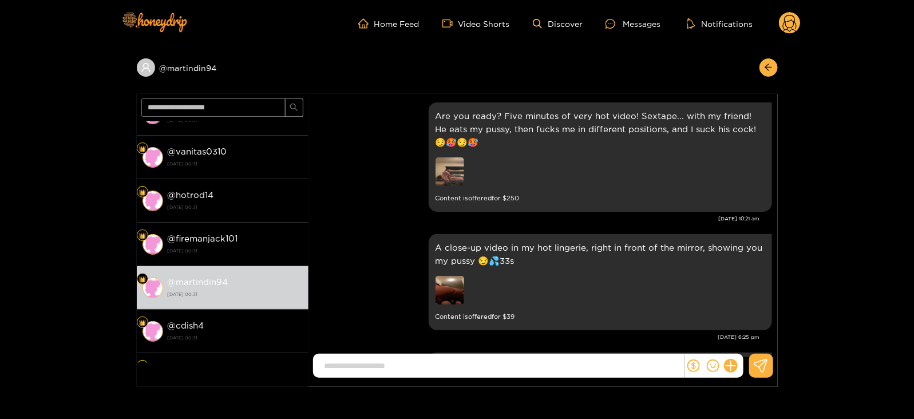
scroll to position [2547, 0]
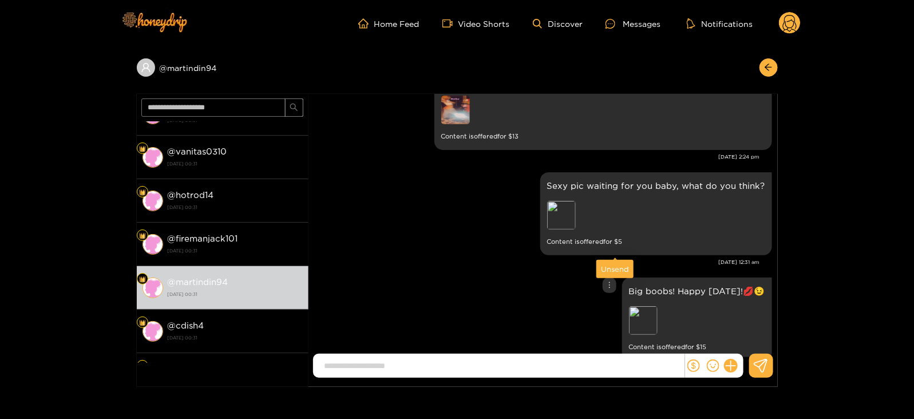
click at [613, 269] on div "Unsend" at bounding box center [615, 268] width 28 height 11
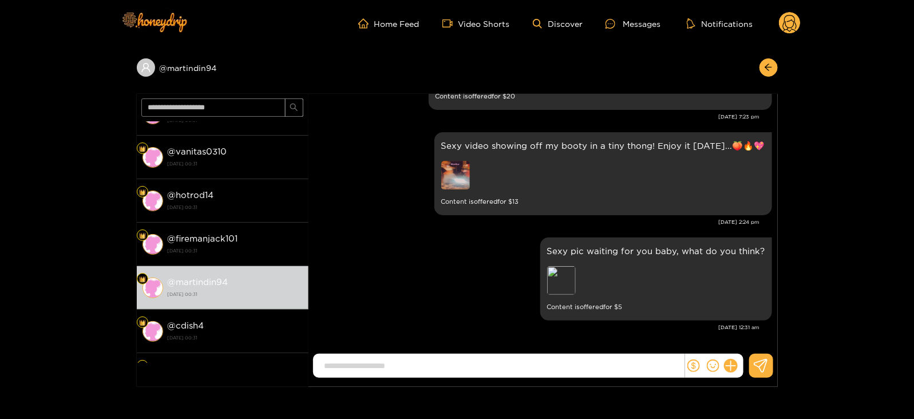
scroll to position [2442, 0]
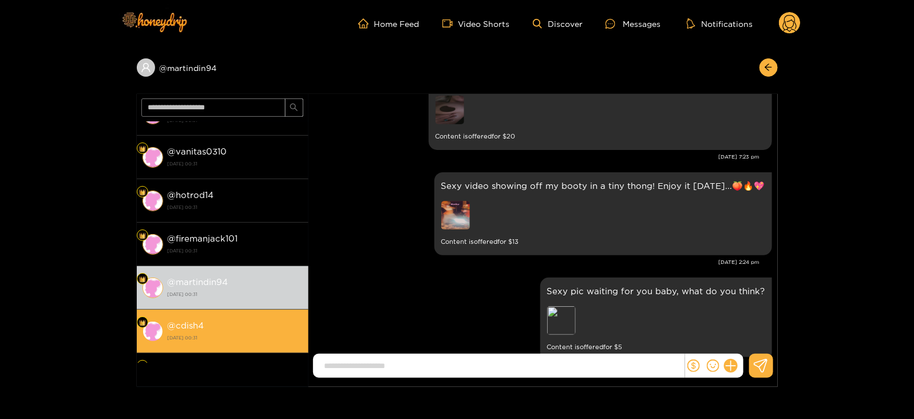
click at [258, 333] on strong "15 September 2025 00:31" at bounding box center [235, 338] width 135 height 10
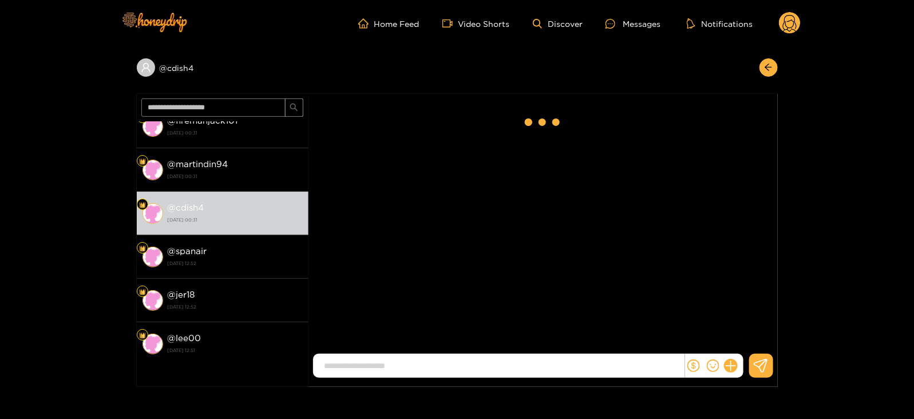
scroll to position [2547, 0]
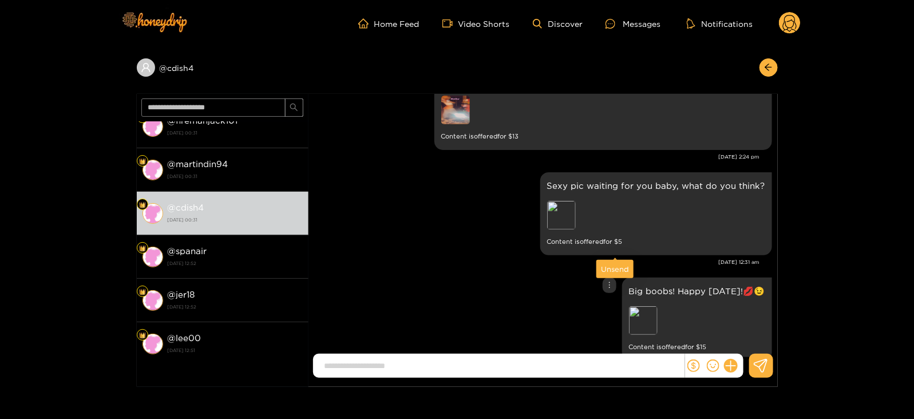
click at [612, 264] on div "Unsend" at bounding box center [615, 268] width 28 height 11
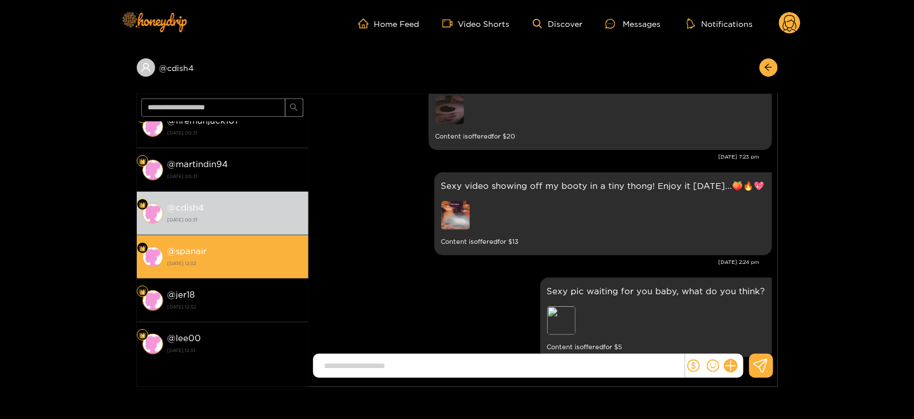
click at [280, 265] on strong "12 September 2025 12:52" at bounding box center [235, 263] width 135 height 10
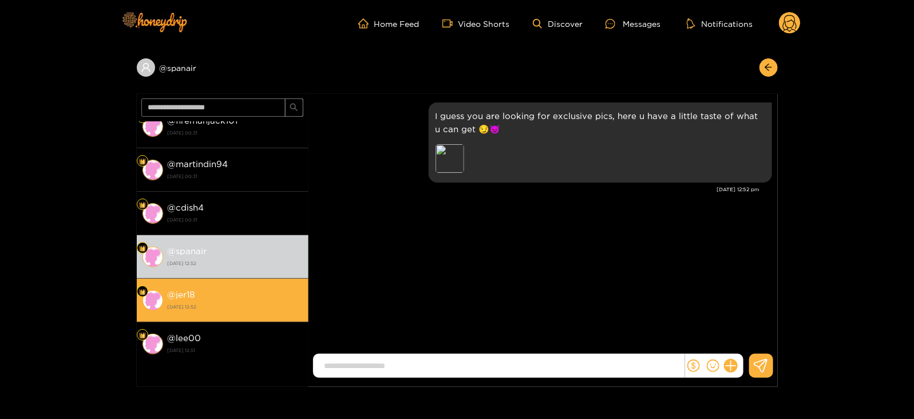
click at [255, 298] on div "@ jer18 12 September 2025 12:52" at bounding box center [235, 300] width 135 height 26
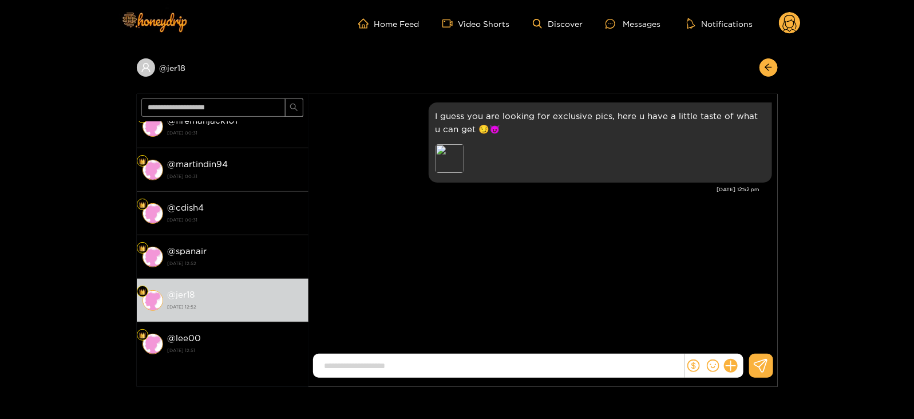
click at [770, 77] on div "@ jer18" at bounding box center [457, 70] width 641 height 47
click at [768, 68] on icon "arrow-left" at bounding box center [768, 67] width 9 height 9
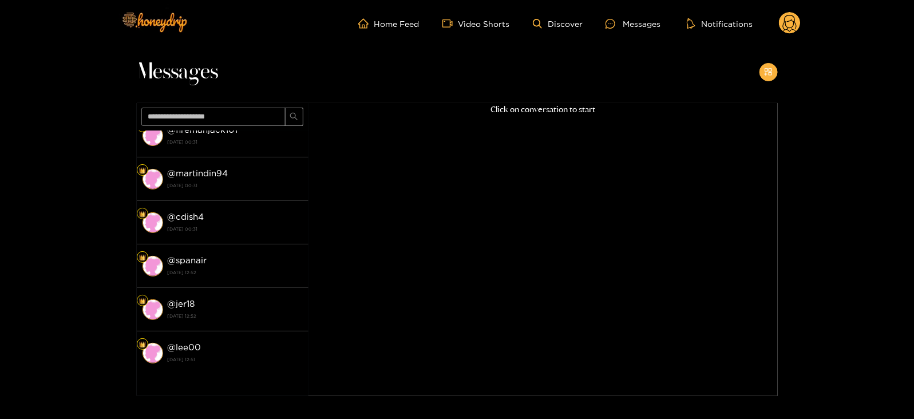
click at [768, 68] on icon "appstore-add" at bounding box center [768, 72] width 9 height 9
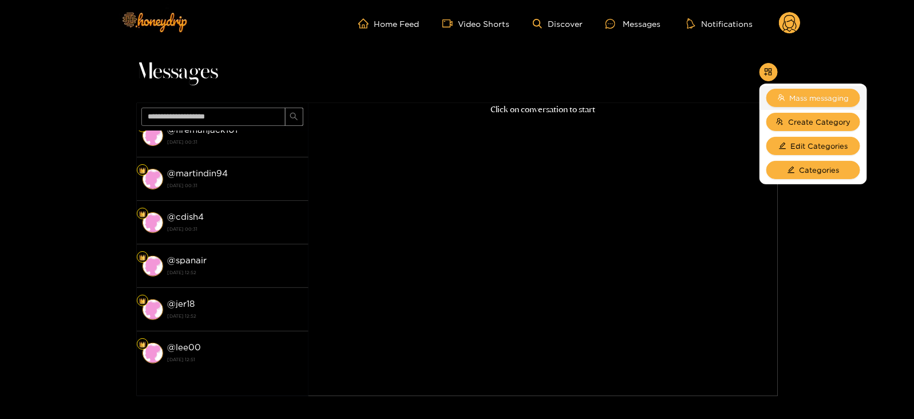
click at [797, 89] on button "Mass messaging" at bounding box center [813, 98] width 94 height 18
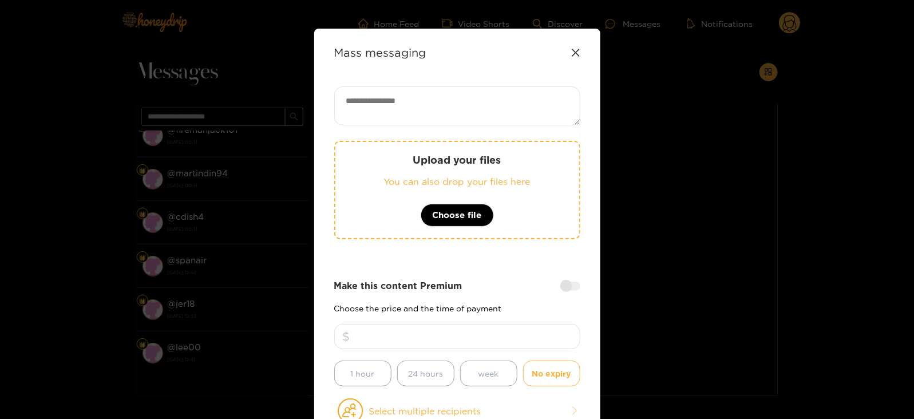
click at [537, 96] on textarea at bounding box center [457, 105] width 246 height 39
paste textarea "**********"
click at [477, 179] on p "You can also drop your files here" at bounding box center [457, 181] width 198 height 13
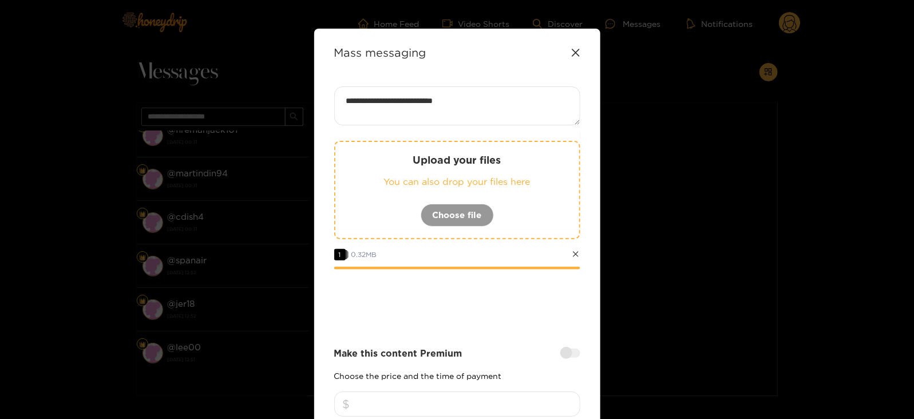
click at [430, 102] on textarea "**********" at bounding box center [457, 105] width 246 height 39
click at [435, 101] on textarea "**********" at bounding box center [457, 105] width 246 height 39
click at [473, 105] on textarea "**********" at bounding box center [457, 105] width 246 height 39
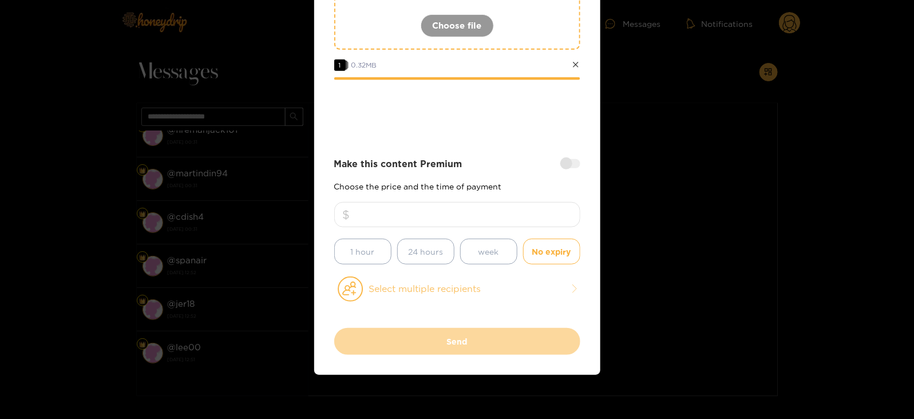
type textarea "**********"
click at [386, 284] on button "Select multiple recipients" at bounding box center [457, 289] width 246 height 26
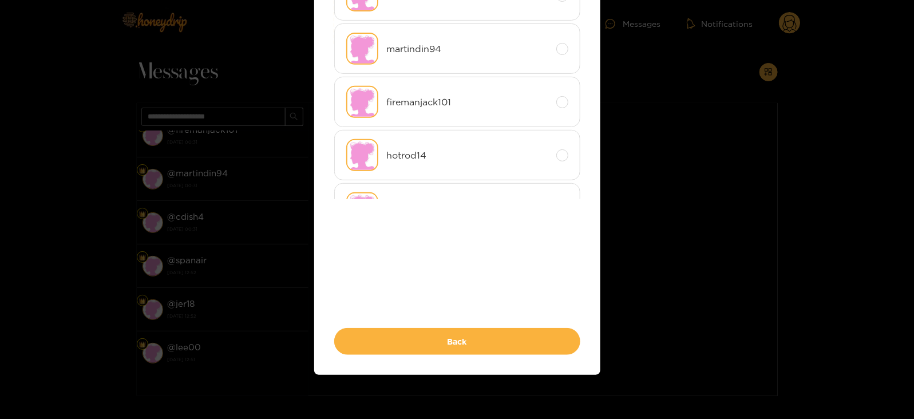
scroll to position [0, 0]
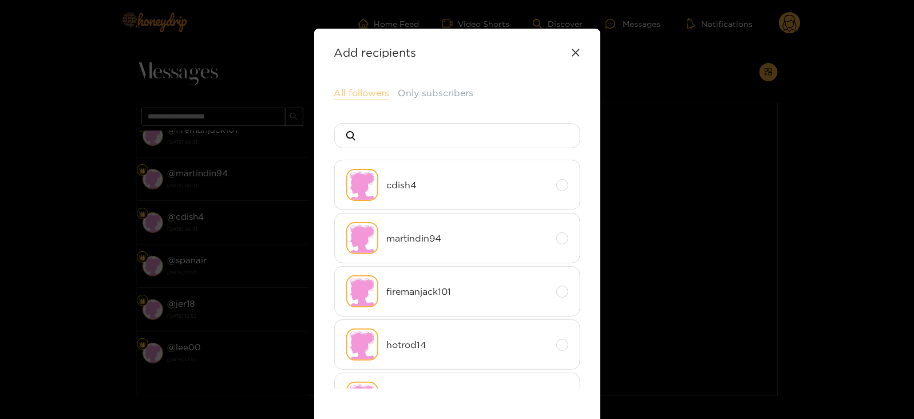
click at [347, 89] on button "All followers" at bounding box center [362, 93] width 56 height 14
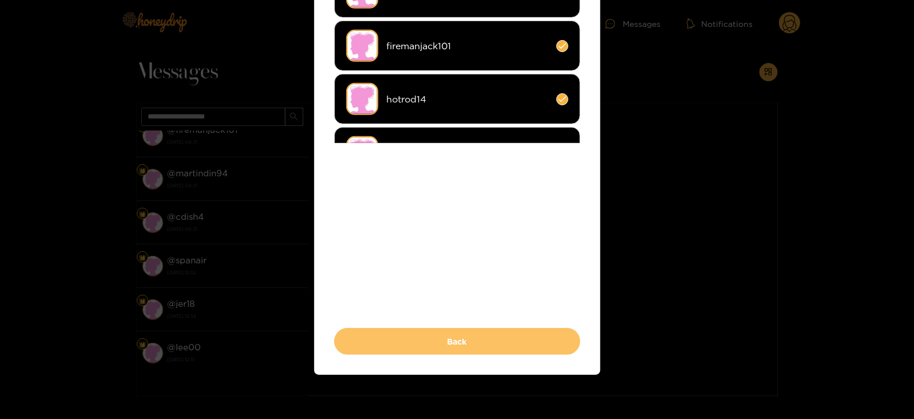
click at [361, 343] on button "Back" at bounding box center [457, 341] width 246 height 27
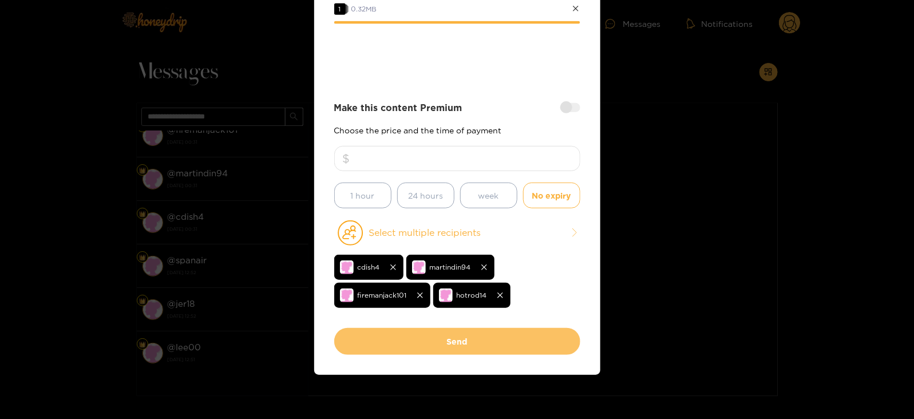
click at [384, 342] on button "Send" at bounding box center [457, 341] width 246 height 27
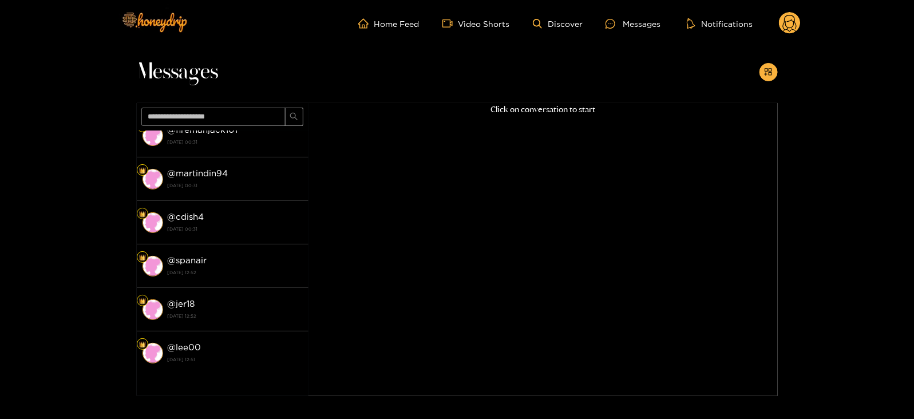
click at [789, 27] on icon at bounding box center [790, 25] width 14 height 20
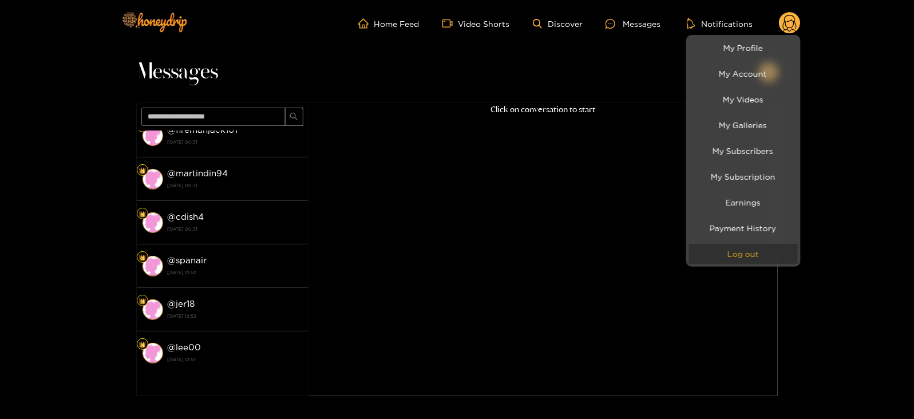
click at [722, 251] on button "Log out" at bounding box center [743, 254] width 109 height 20
